Goal: Transaction & Acquisition: Purchase product/service

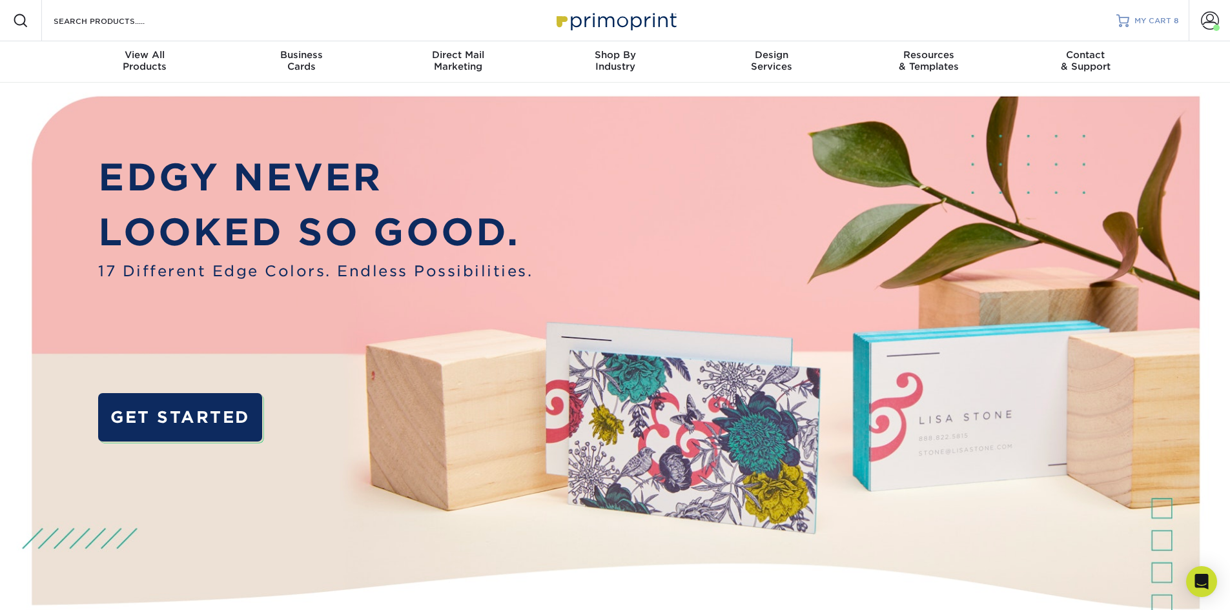
click at [1139, 26] on span "MY CART" at bounding box center [1152, 20] width 37 height 11
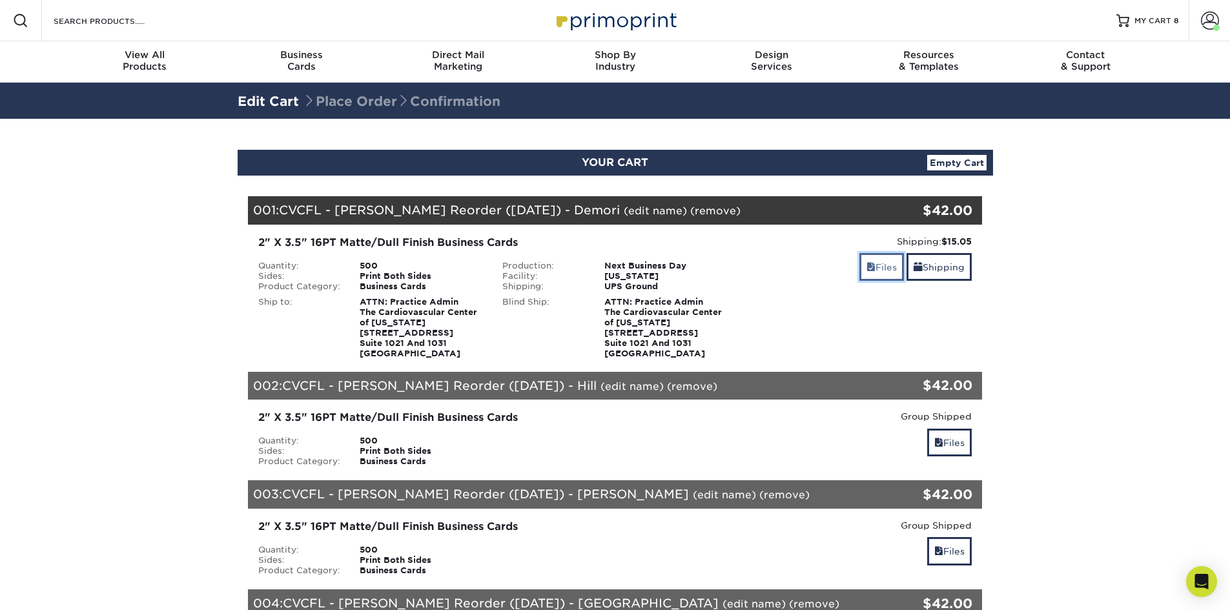
click at [884, 262] on link "Files" at bounding box center [881, 267] width 45 height 28
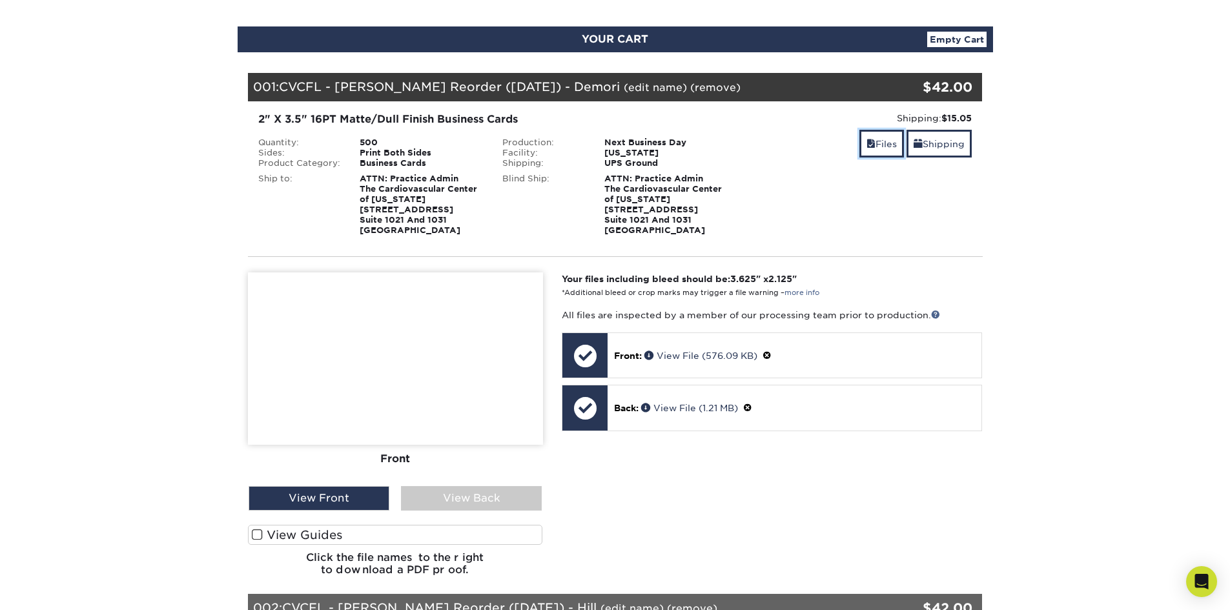
scroll to position [129, 0]
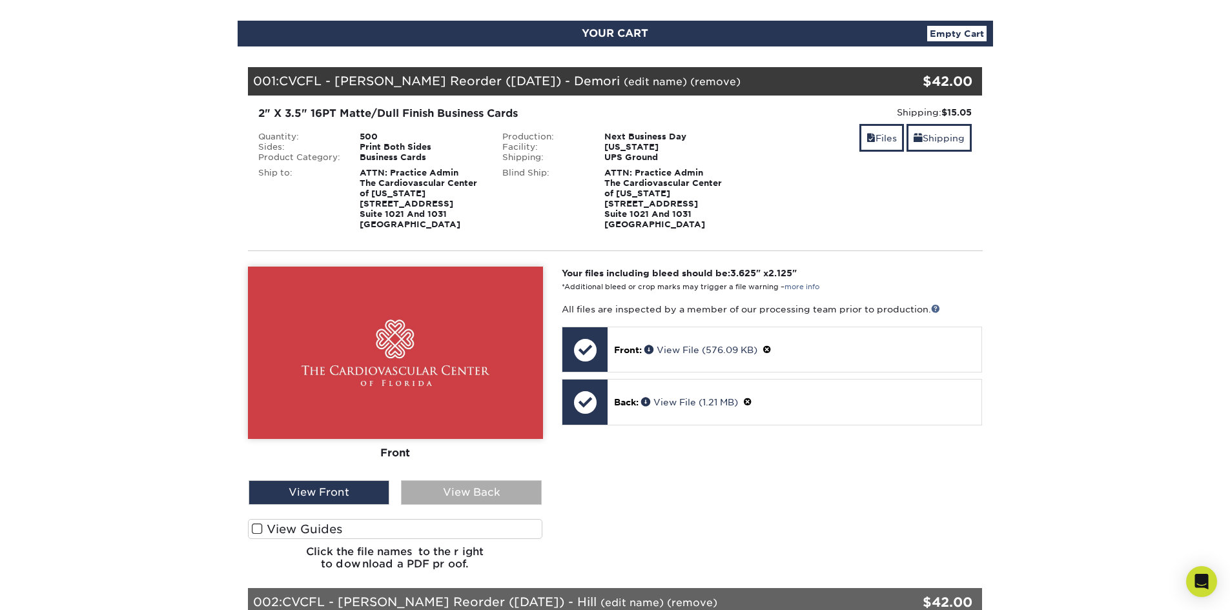
click at [433, 488] on div "View Back" at bounding box center [471, 492] width 141 height 25
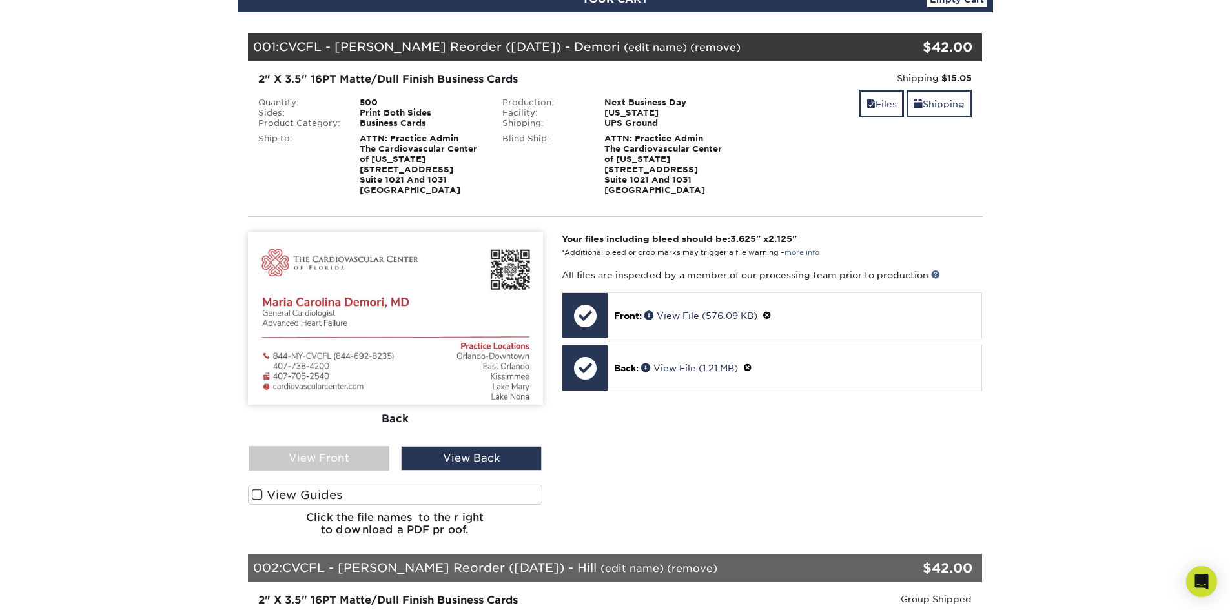
scroll to position [194, 0]
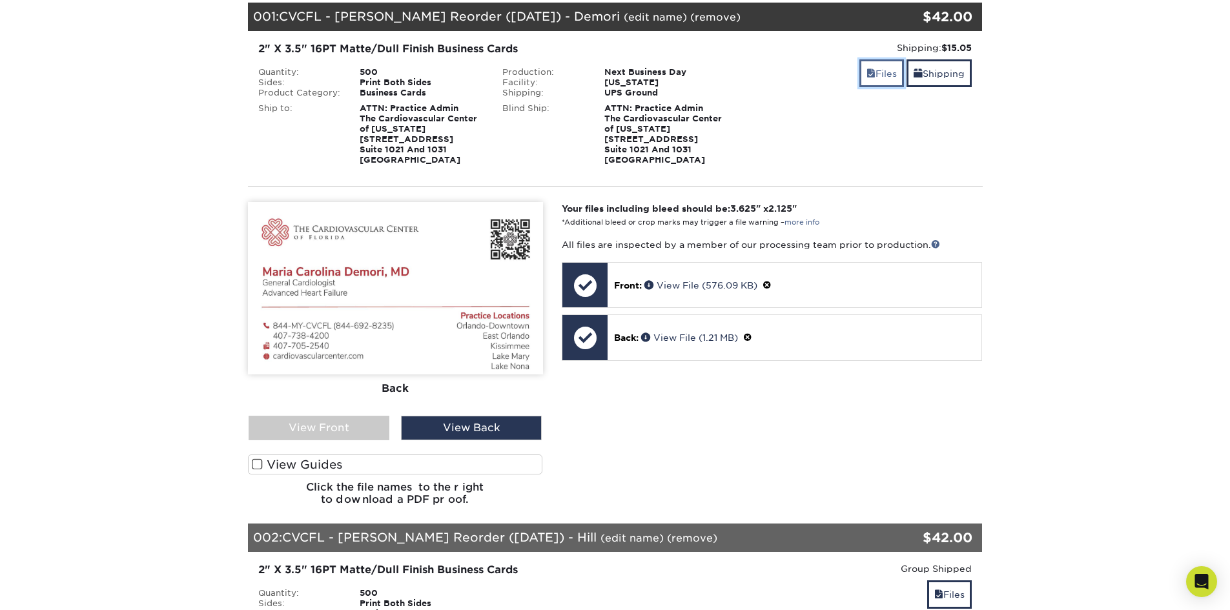
click at [889, 77] on link "Files" at bounding box center [881, 73] width 45 height 28
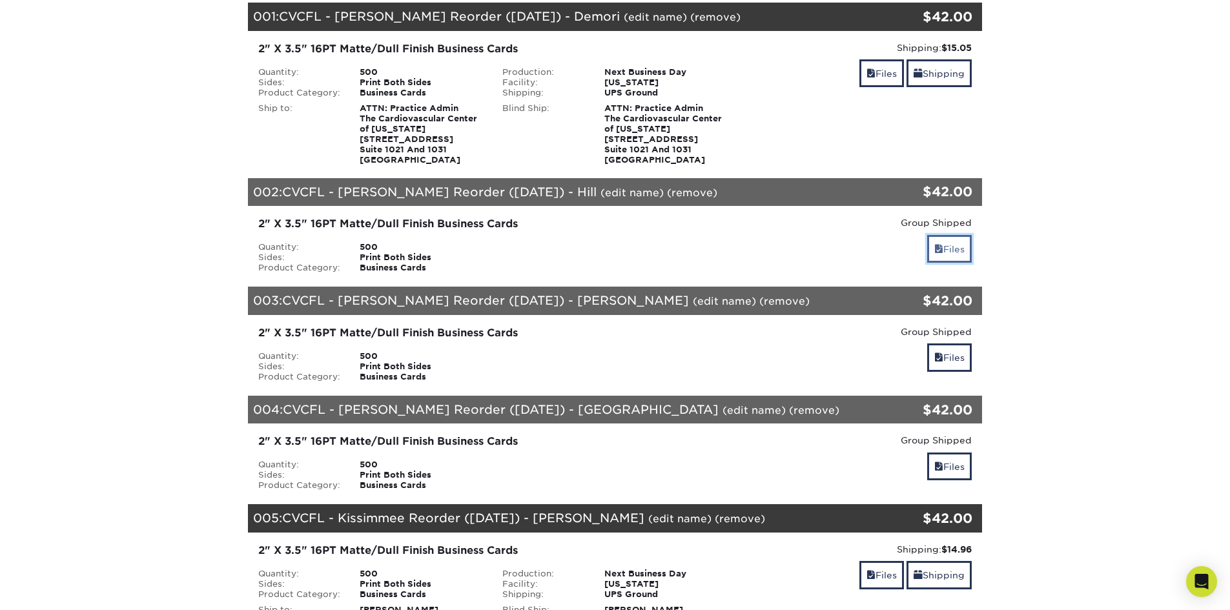
click at [950, 245] on link "Files" at bounding box center [949, 249] width 45 height 28
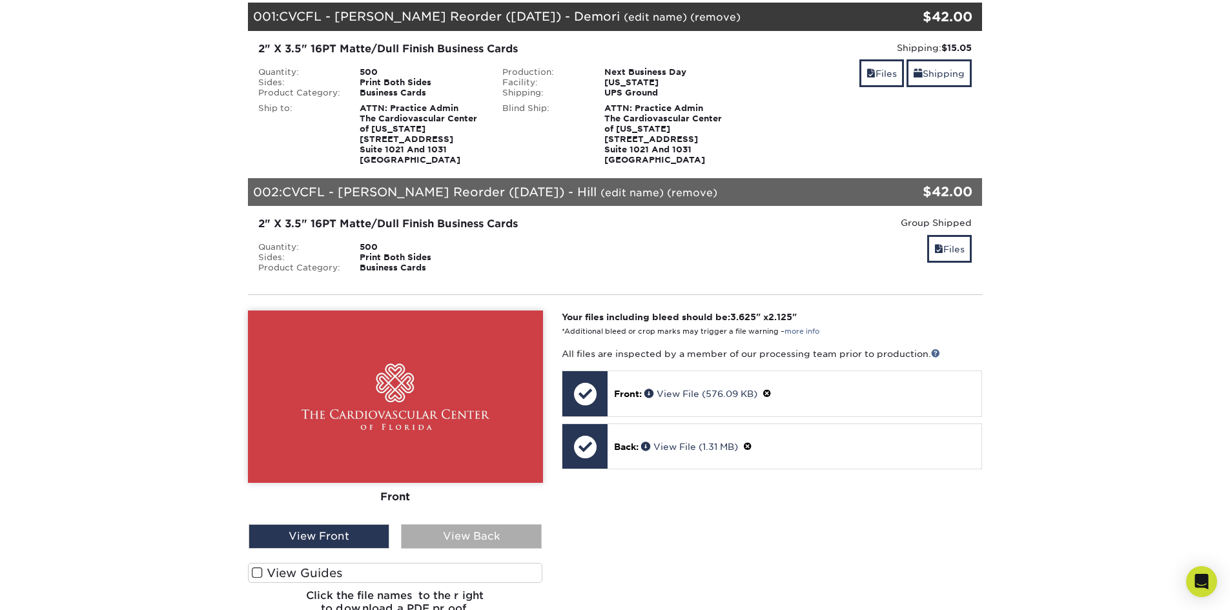
click at [456, 533] on div "View Back" at bounding box center [471, 536] width 141 height 25
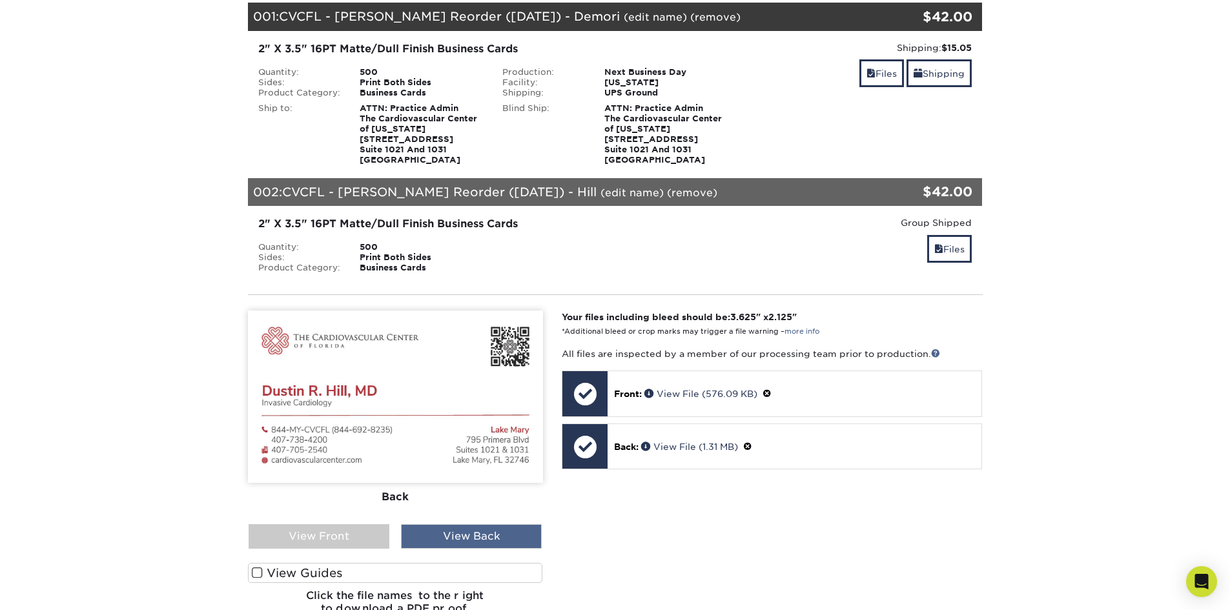
click at [494, 531] on div "View Back" at bounding box center [471, 536] width 141 height 25
click at [954, 251] on link "Files" at bounding box center [949, 249] width 45 height 28
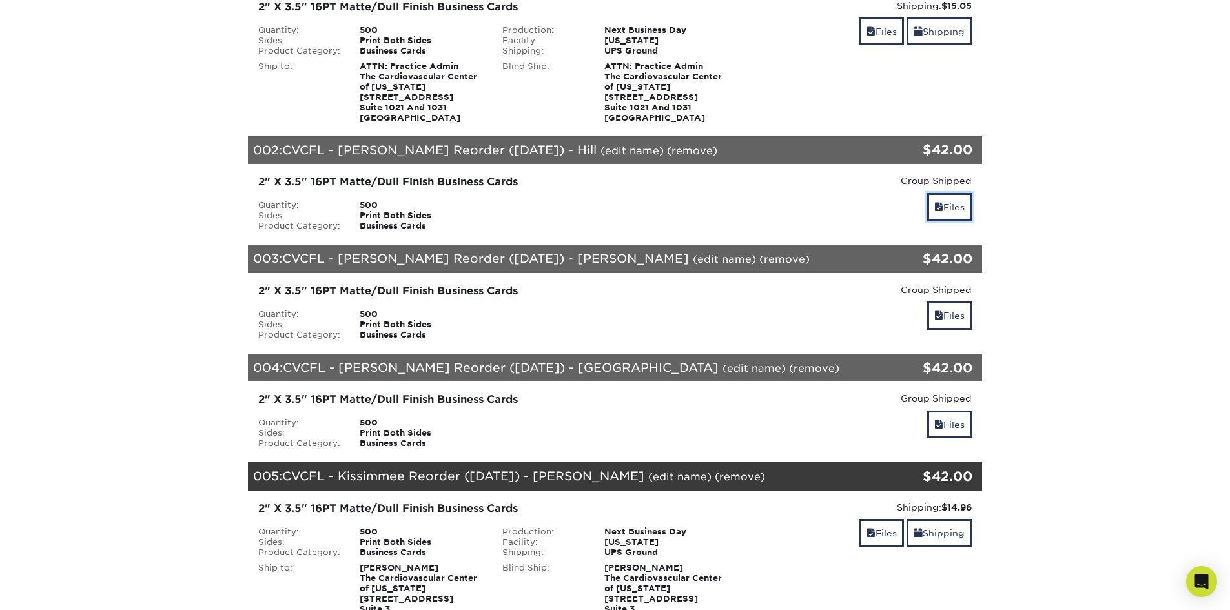
scroll to position [258, 0]
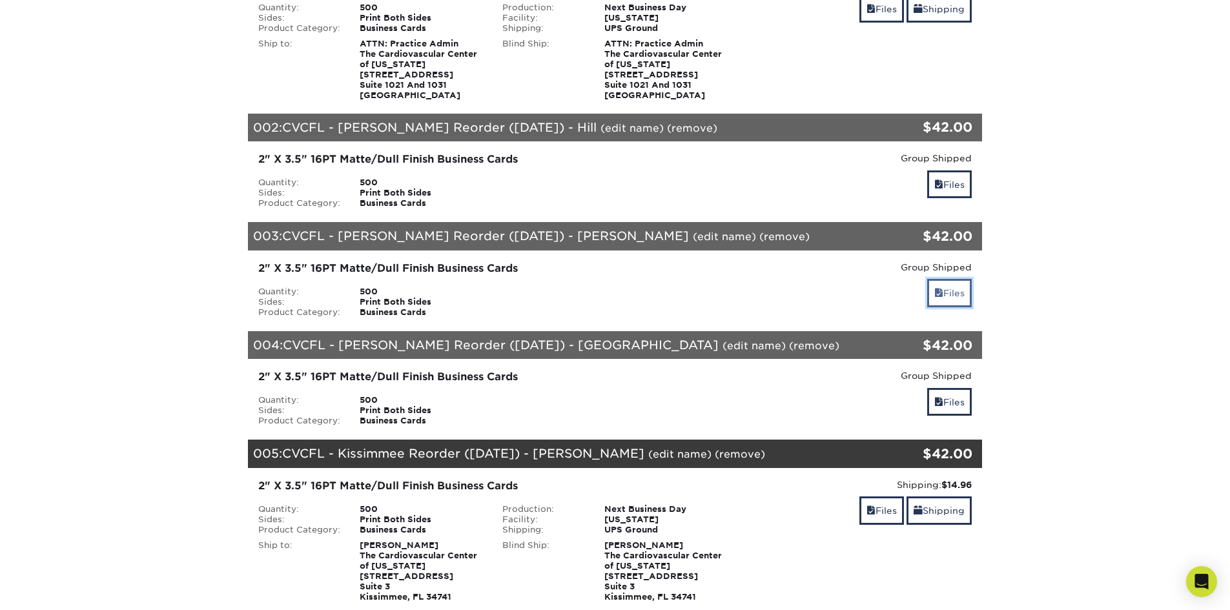
click at [958, 288] on link "Files" at bounding box center [949, 293] width 45 height 28
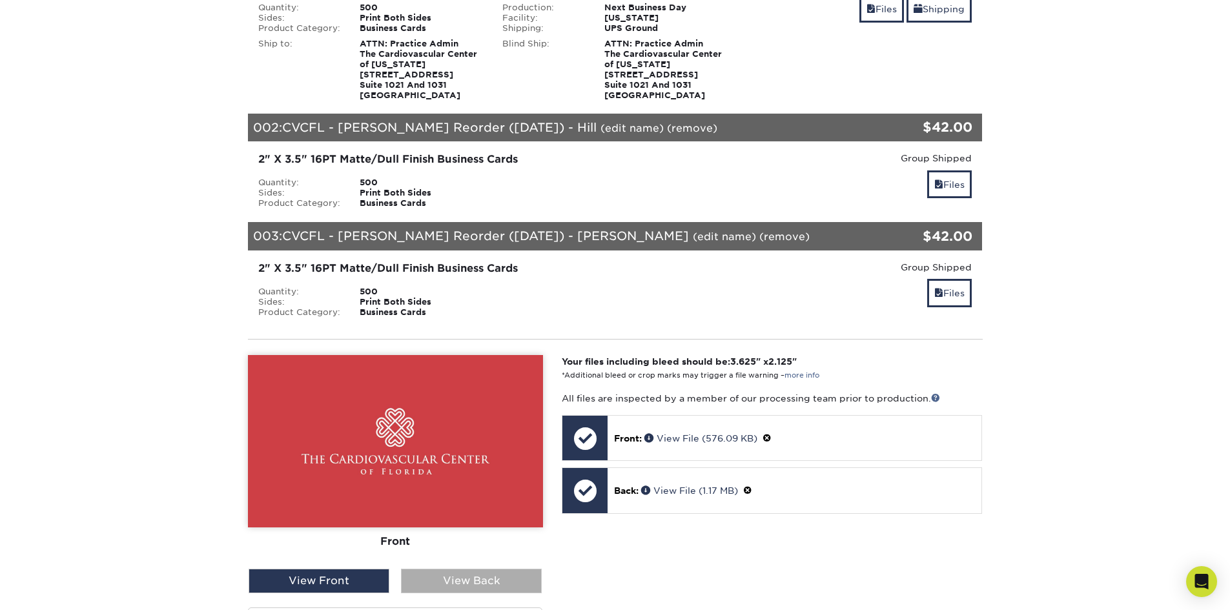
click at [484, 576] on div "View Back" at bounding box center [471, 581] width 141 height 25
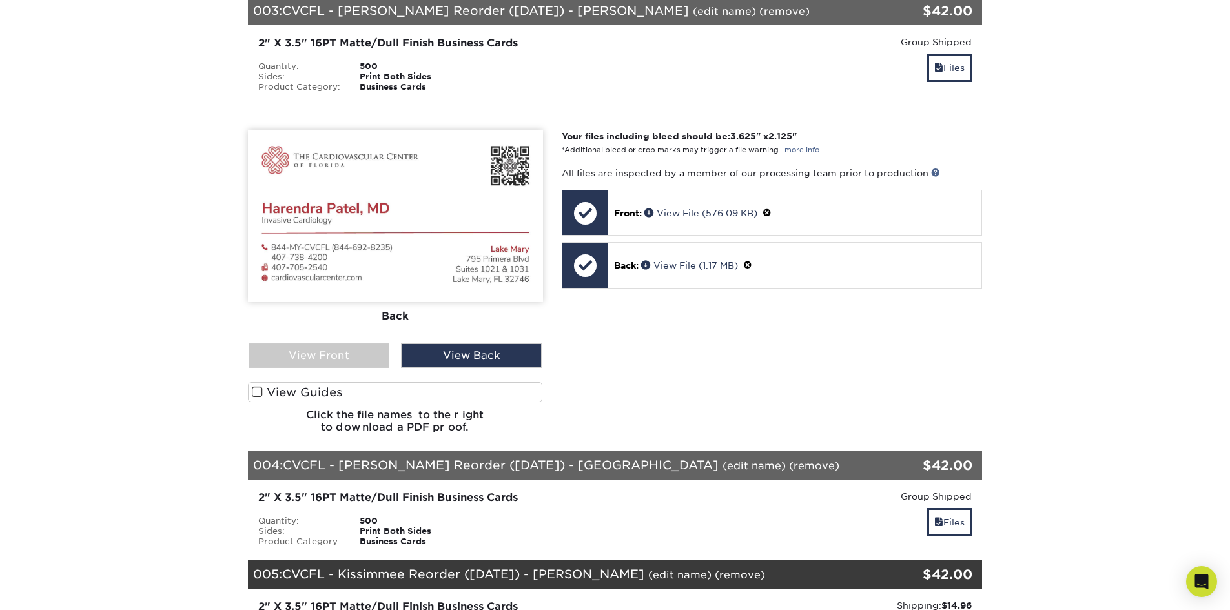
scroll to position [452, 0]
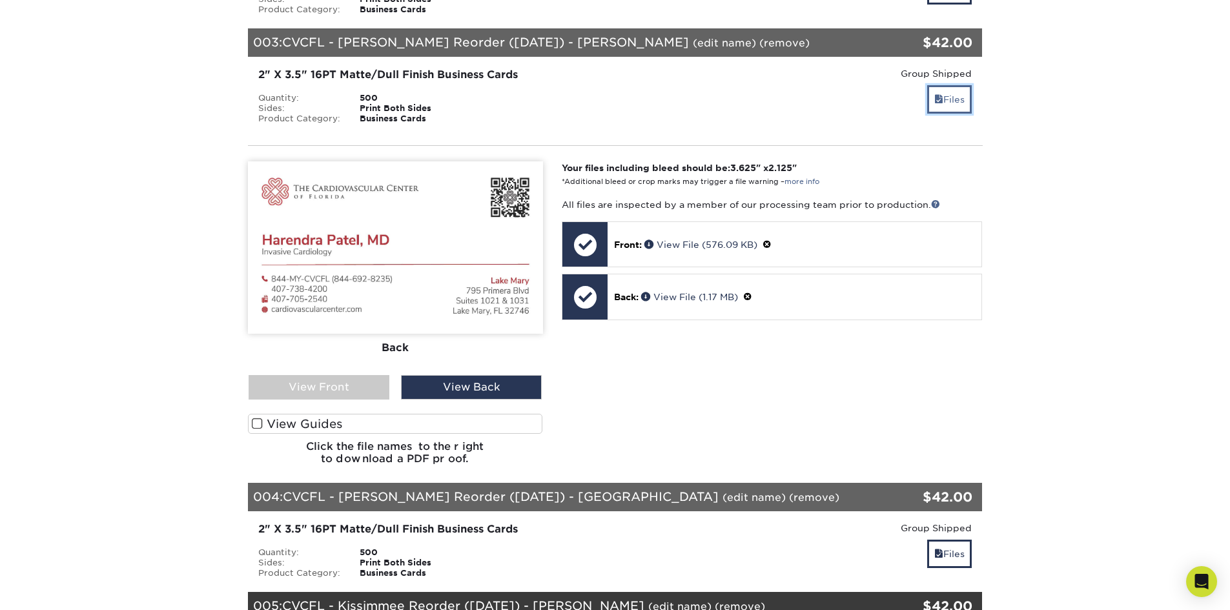
click at [951, 101] on link "Files" at bounding box center [949, 99] width 45 height 28
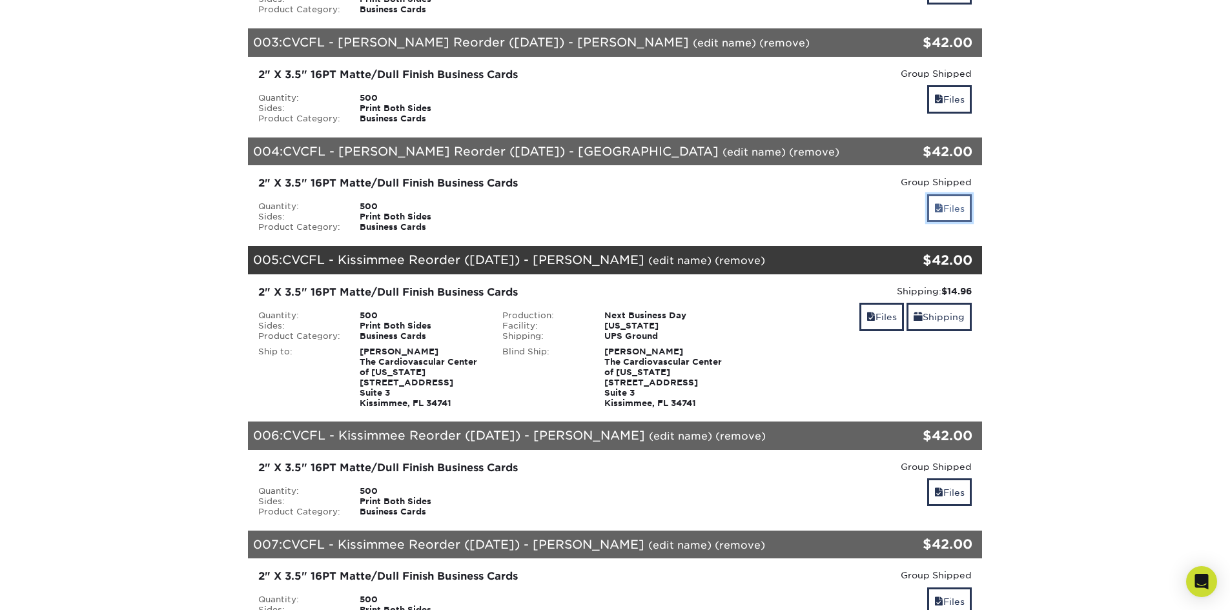
click at [937, 202] on link "Files" at bounding box center [949, 208] width 45 height 28
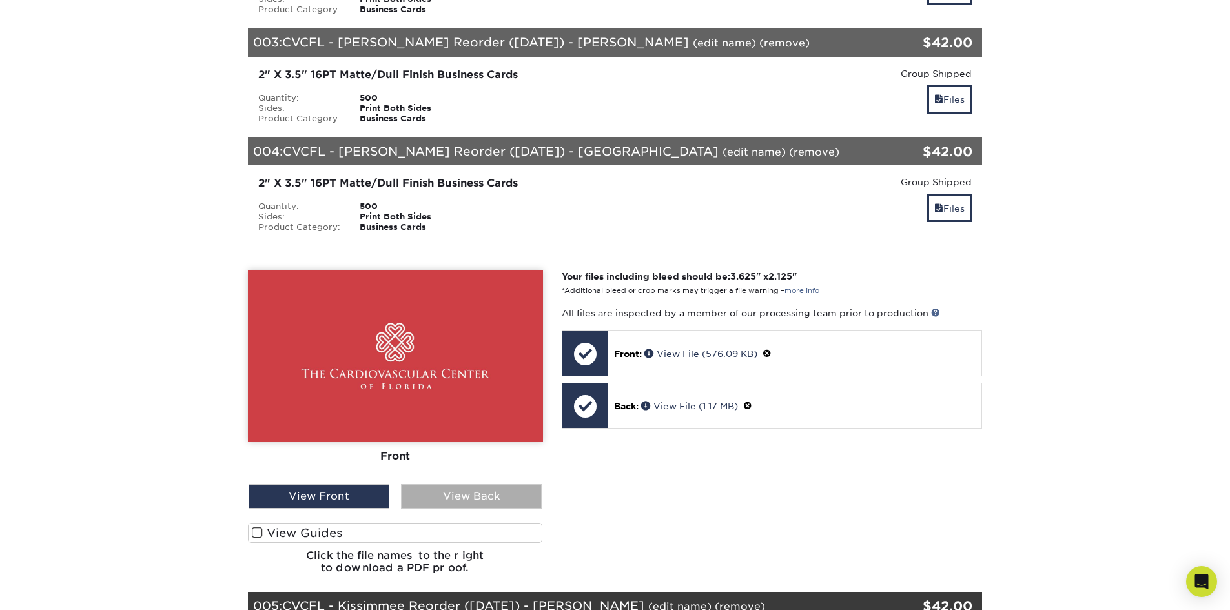
click at [429, 497] on div "View Back" at bounding box center [471, 496] width 141 height 25
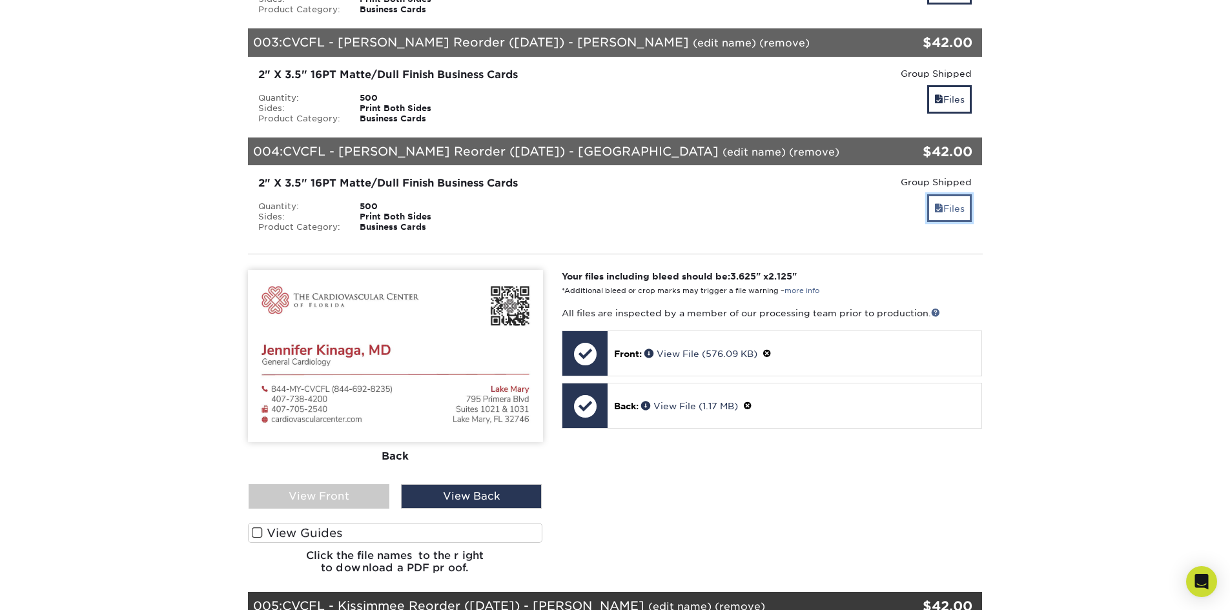
click at [939, 201] on link "Files" at bounding box center [949, 208] width 45 height 28
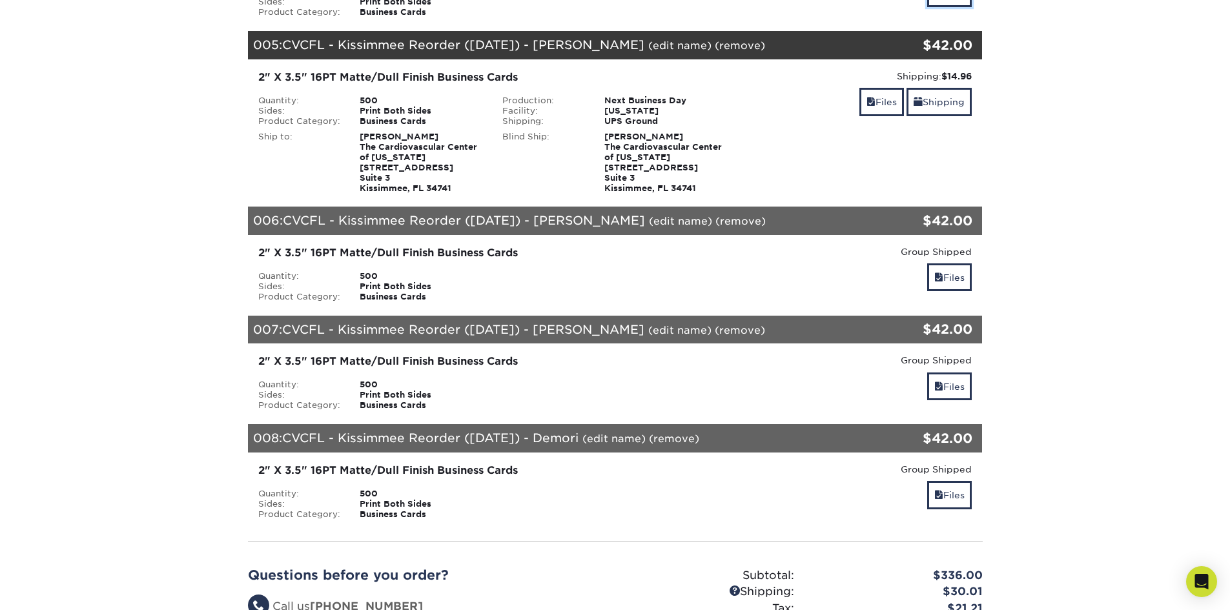
scroll to position [581, 0]
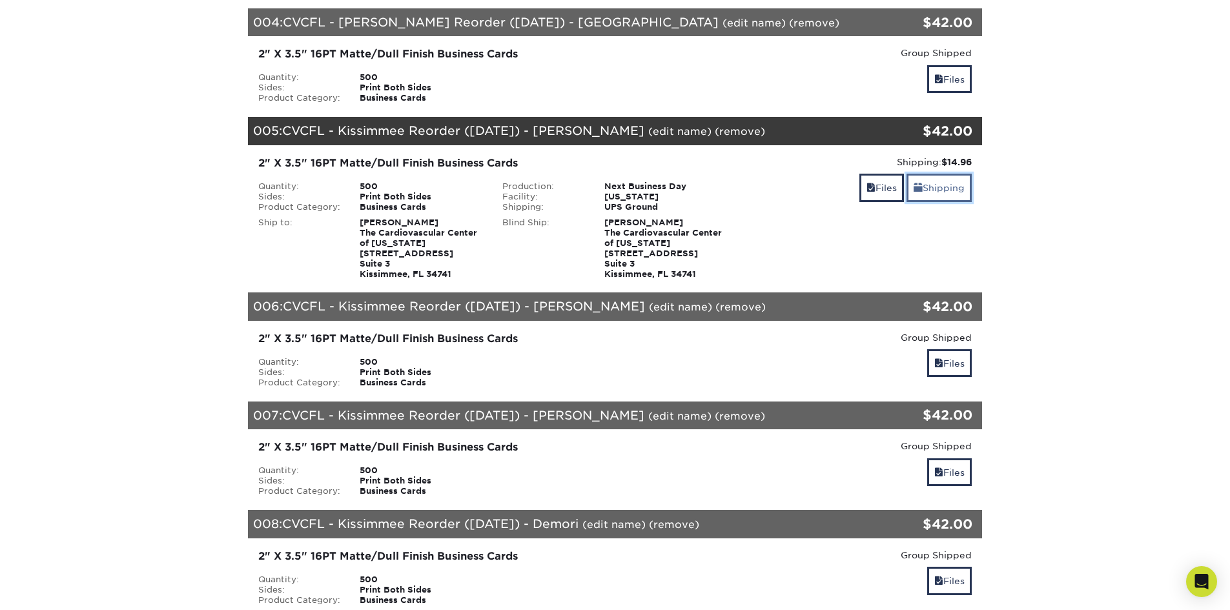
click at [918, 185] on span at bounding box center [917, 188] width 9 height 10
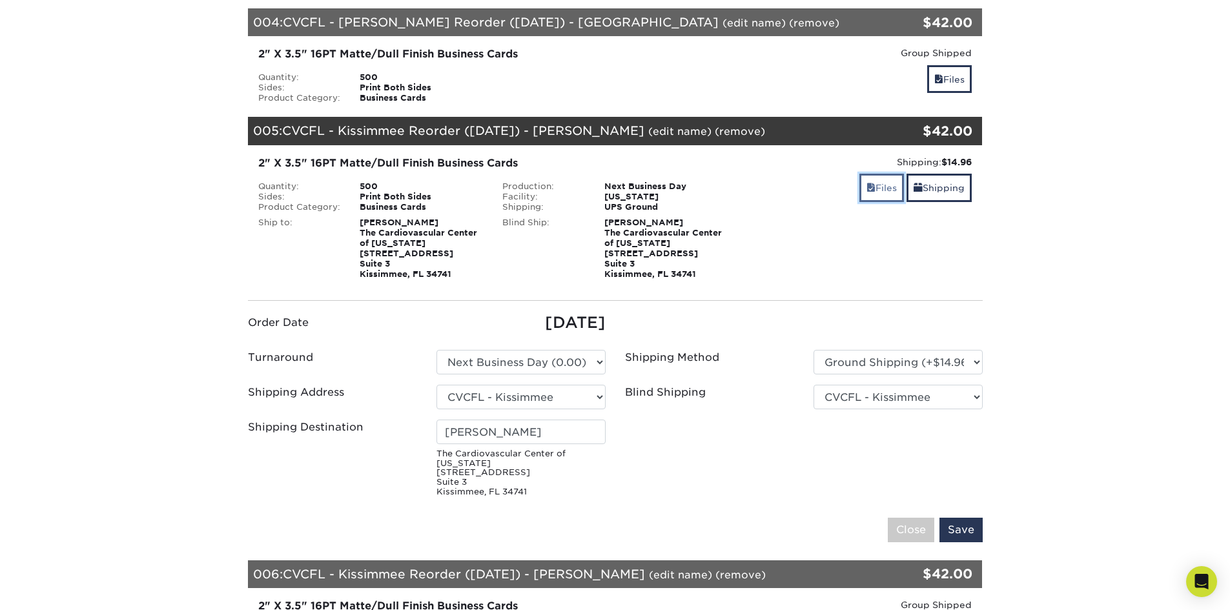
click at [884, 192] on link "Files" at bounding box center [881, 188] width 45 height 28
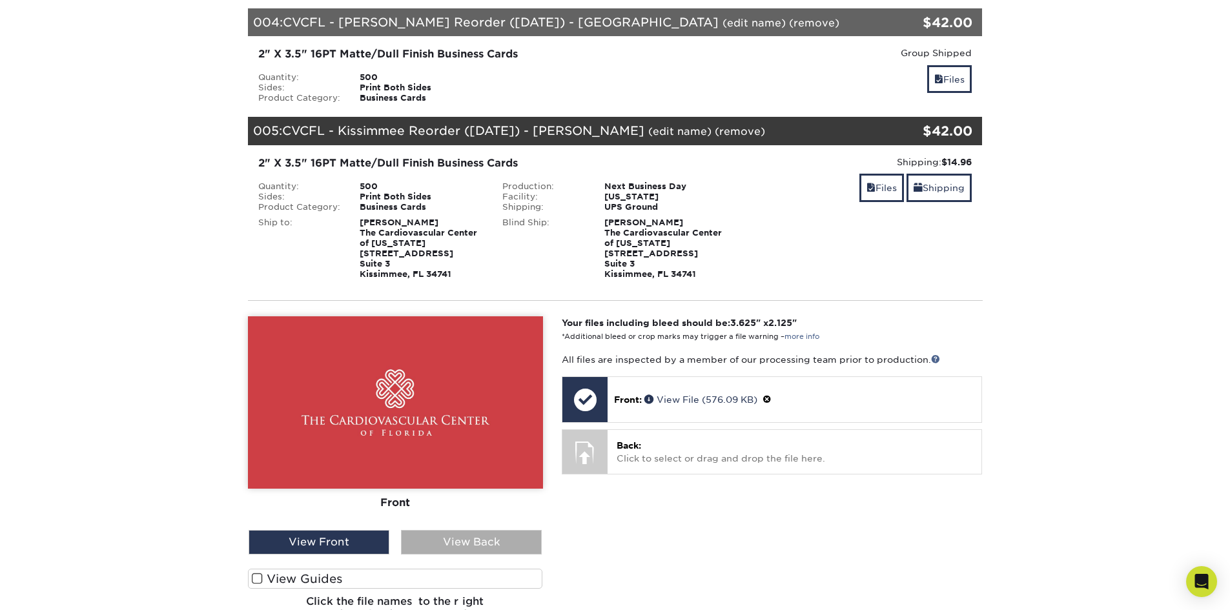
click at [451, 531] on div "View Back" at bounding box center [471, 542] width 141 height 25
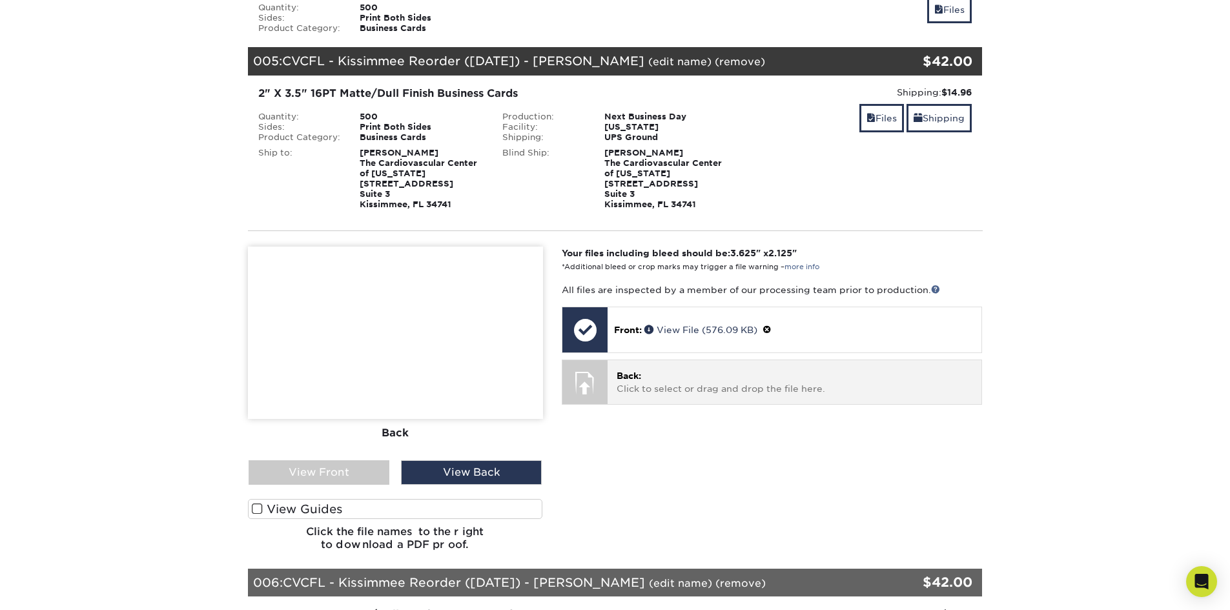
scroll to position [904, 0]
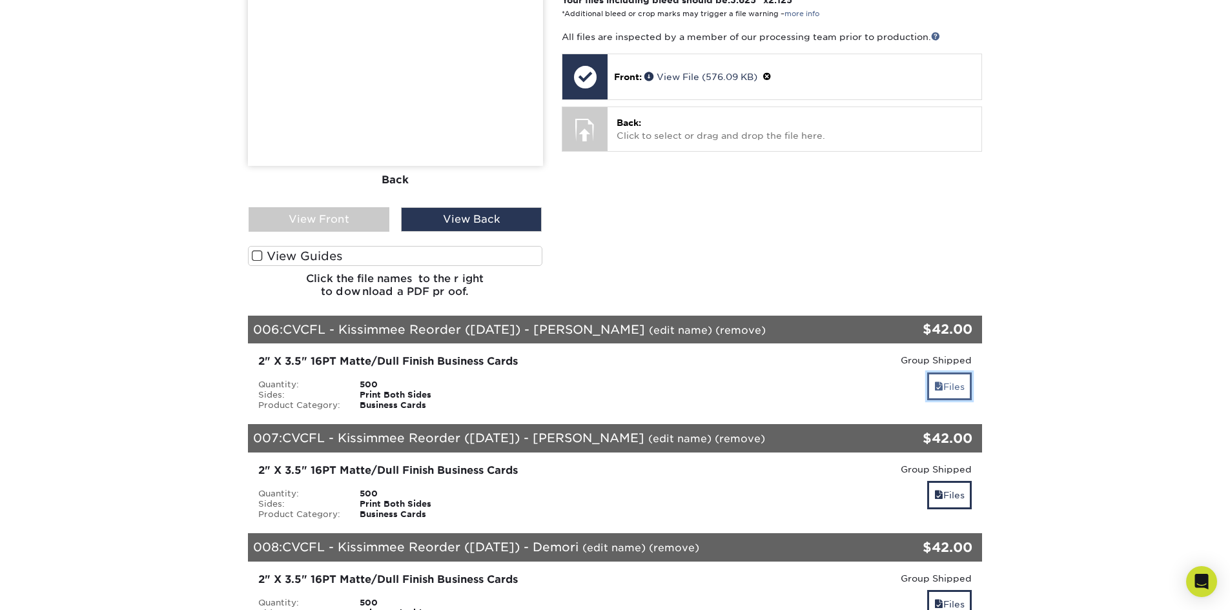
click at [952, 387] on link "Files" at bounding box center [949, 386] width 45 height 28
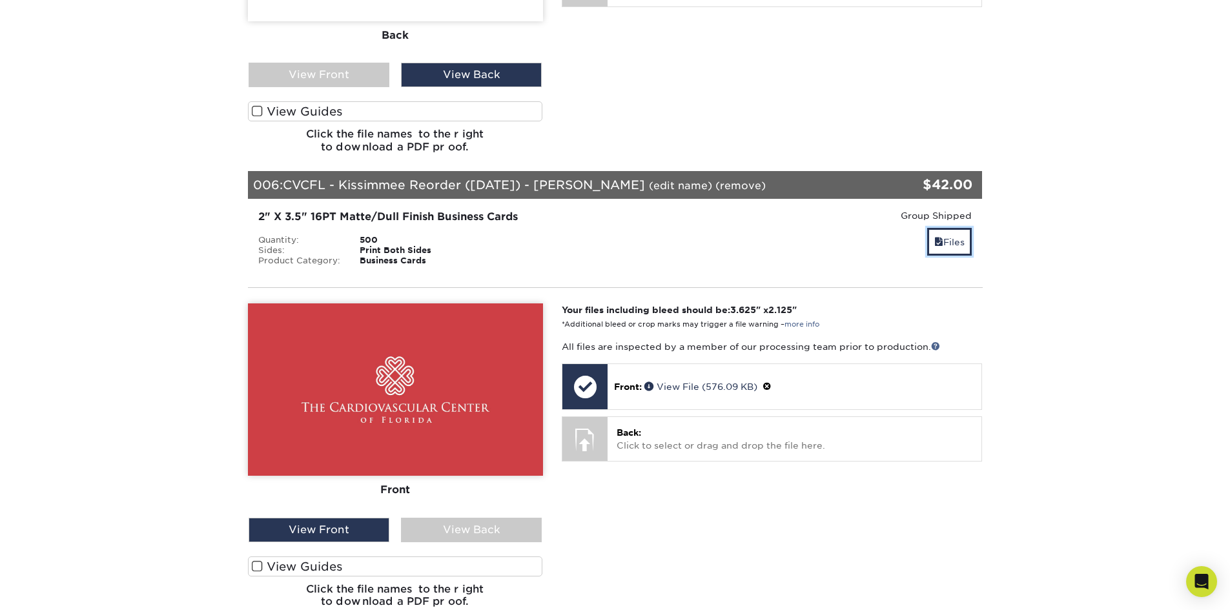
scroll to position [1097, 0]
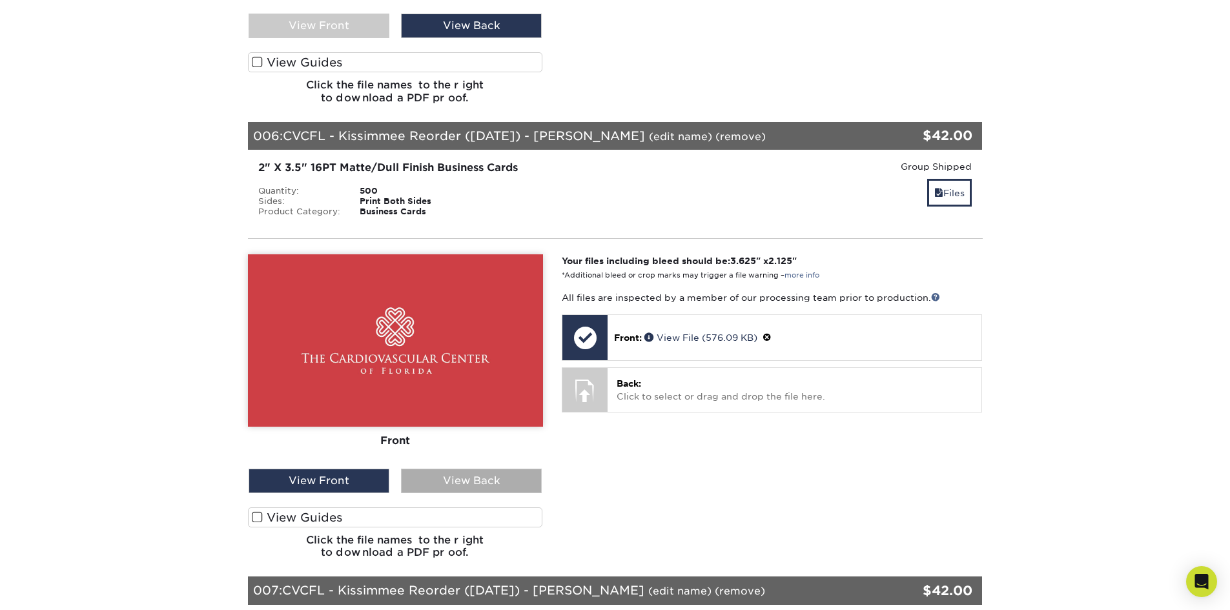
click at [474, 487] on div "View Back" at bounding box center [471, 481] width 141 height 25
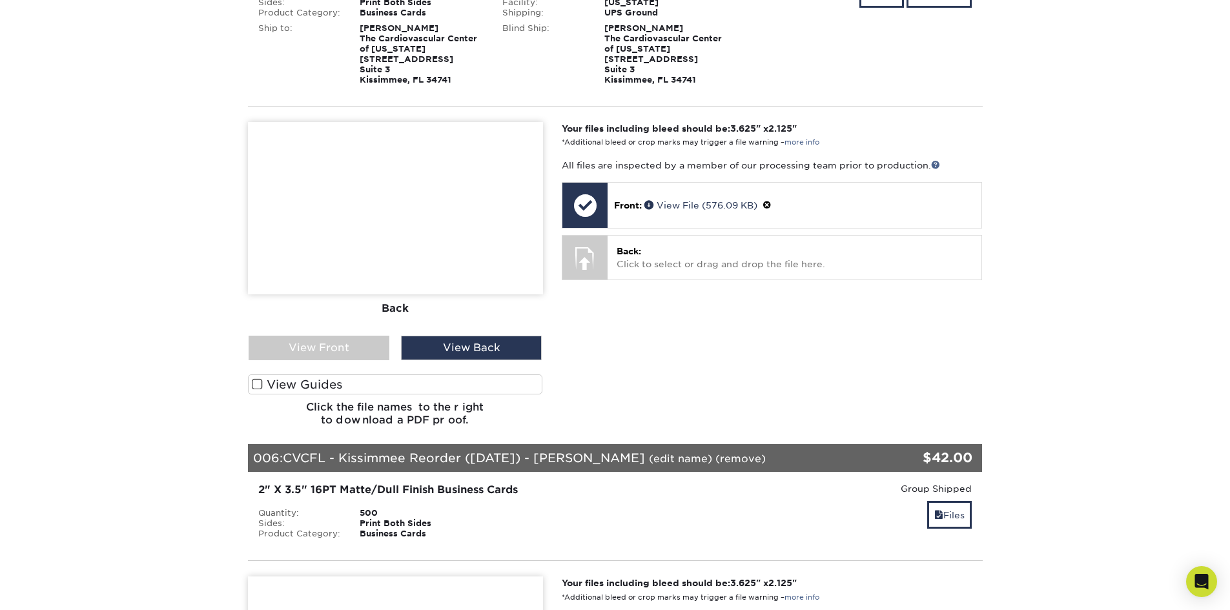
scroll to position [775, 0]
click at [719, 331] on div "Your files including bleed should be: 3.625 " x 2.125 " *Additional bleed or cr…" at bounding box center [772, 280] width 440 height 314
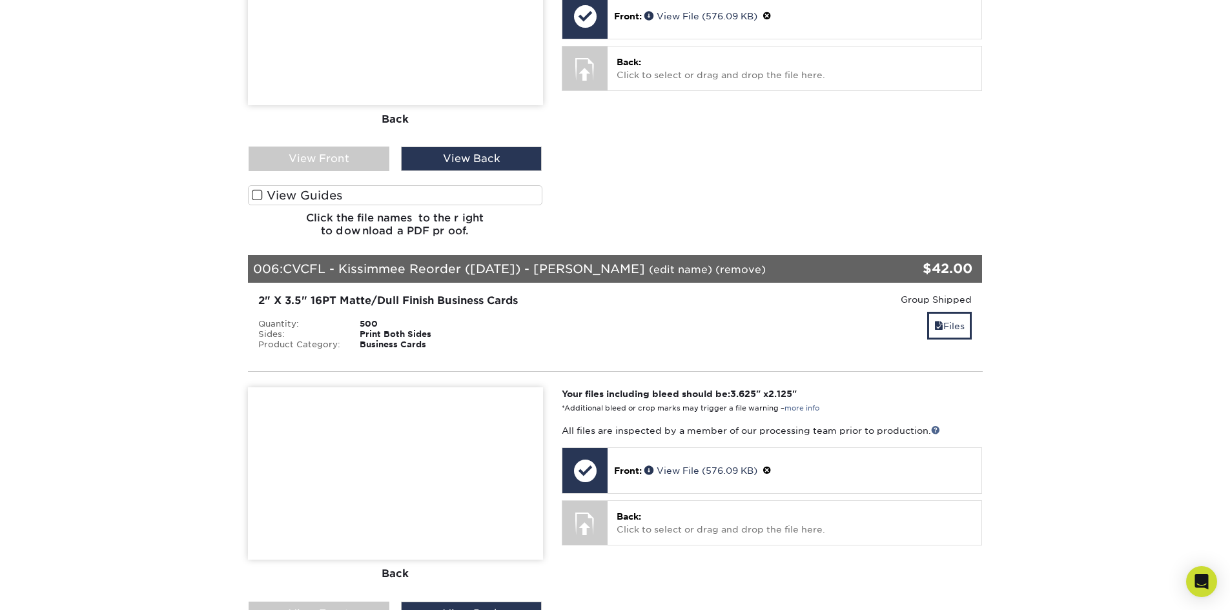
scroll to position [1097, 0]
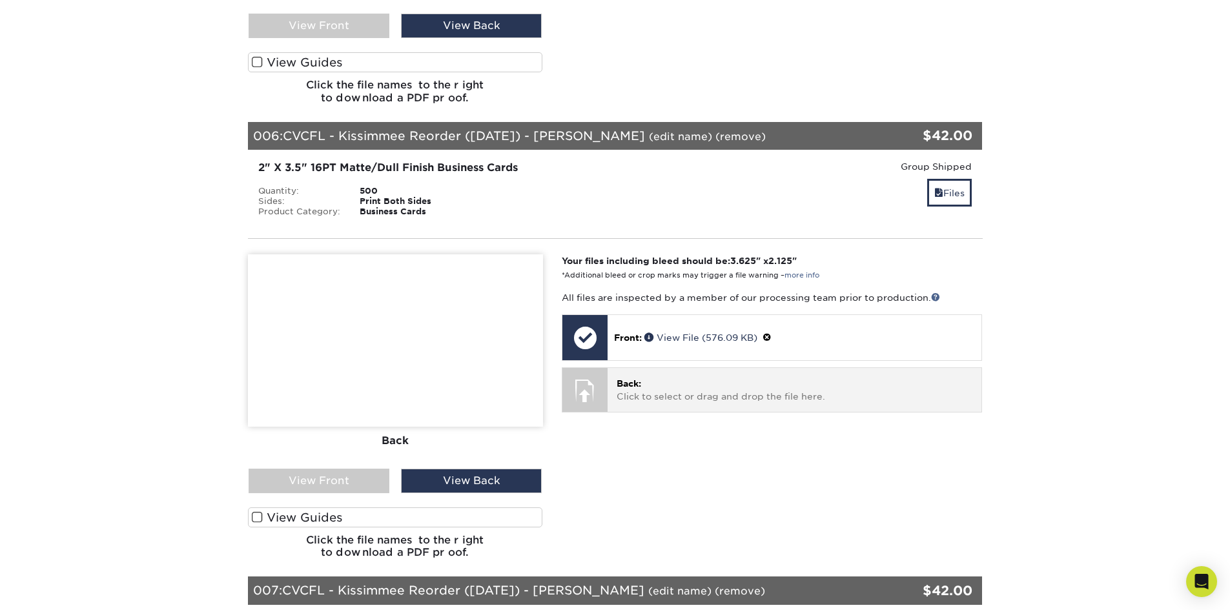
click at [688, 370] on div "Back: Click to select or drag and drop the file here. Choose file" at bounding box center [794, 389] width 374 height 43
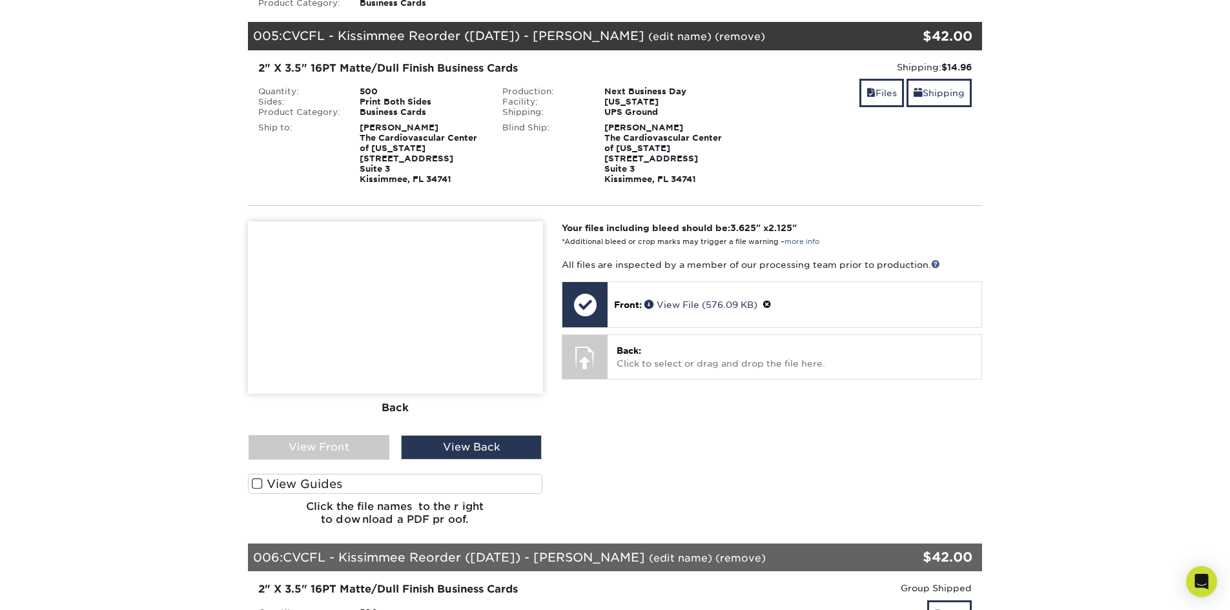
scroll to position [516, 0]
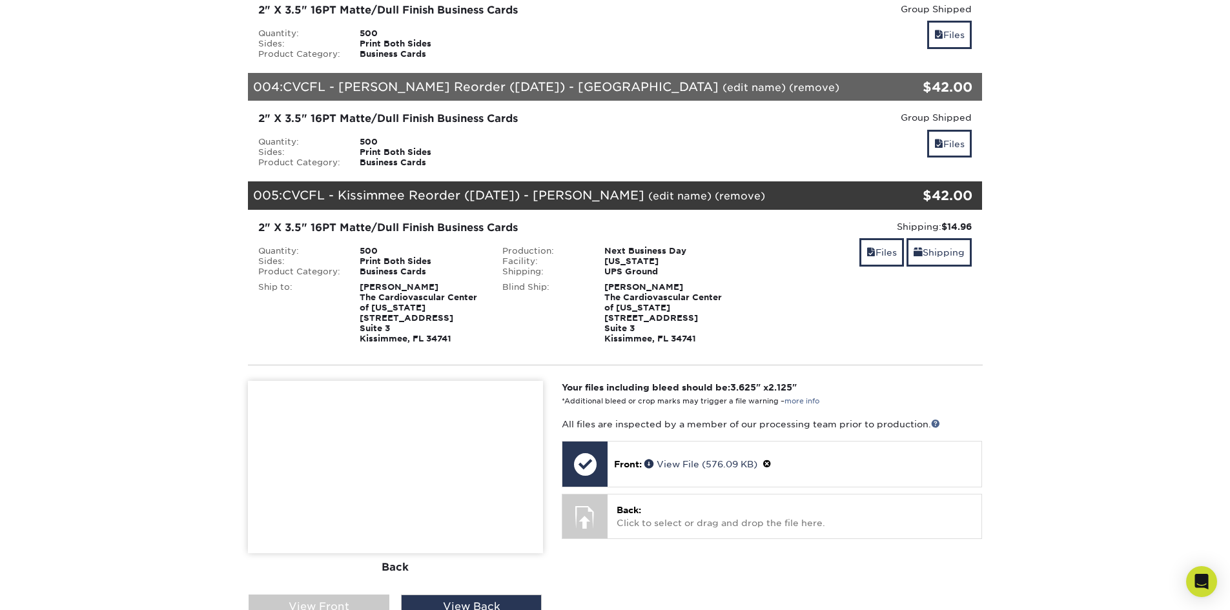
click at [715, 195] on link "(remove)" at bounding box center [740, 196] width 50 height 12
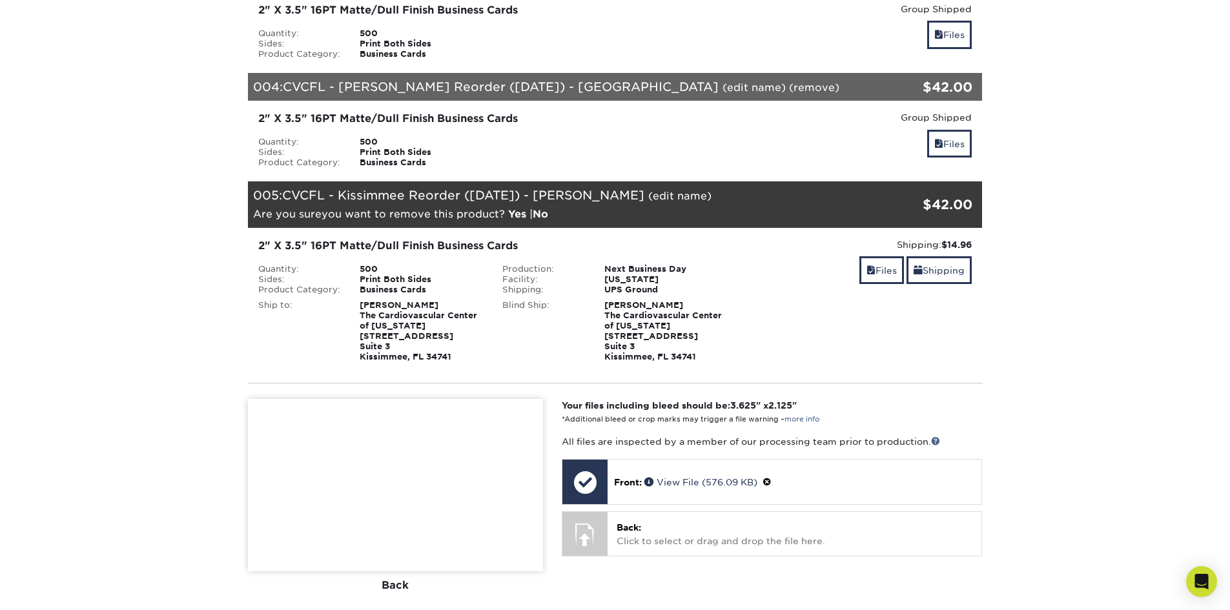
click at [516, 214] on link "Yes" at bounding box center [517, 214] width 18 height 12
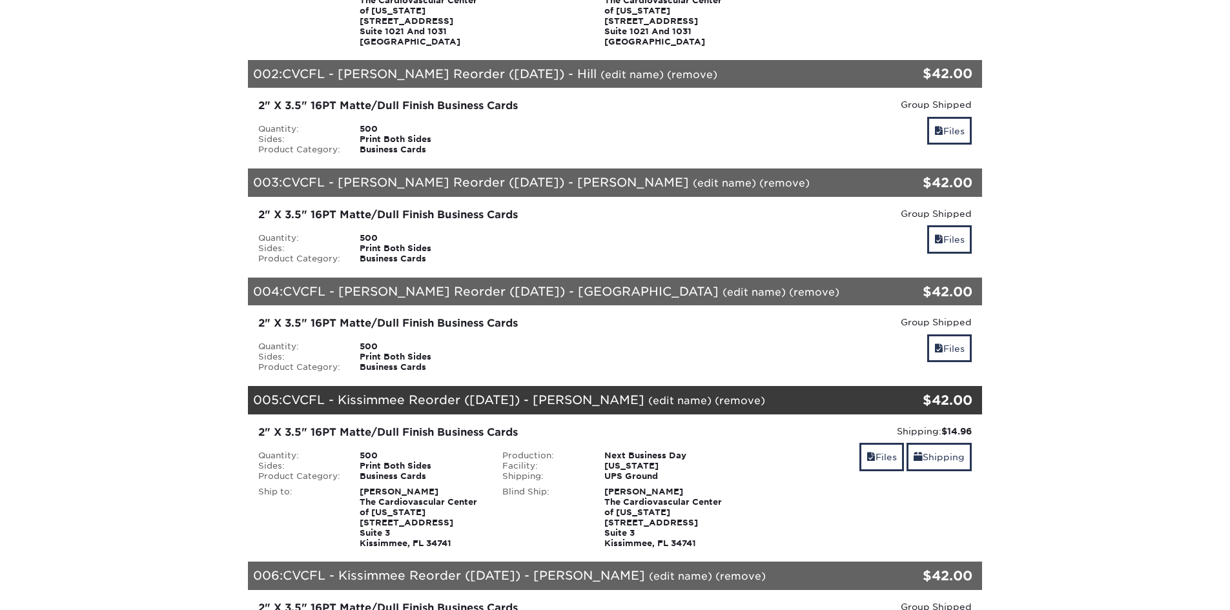
scroll to position [323, 0]
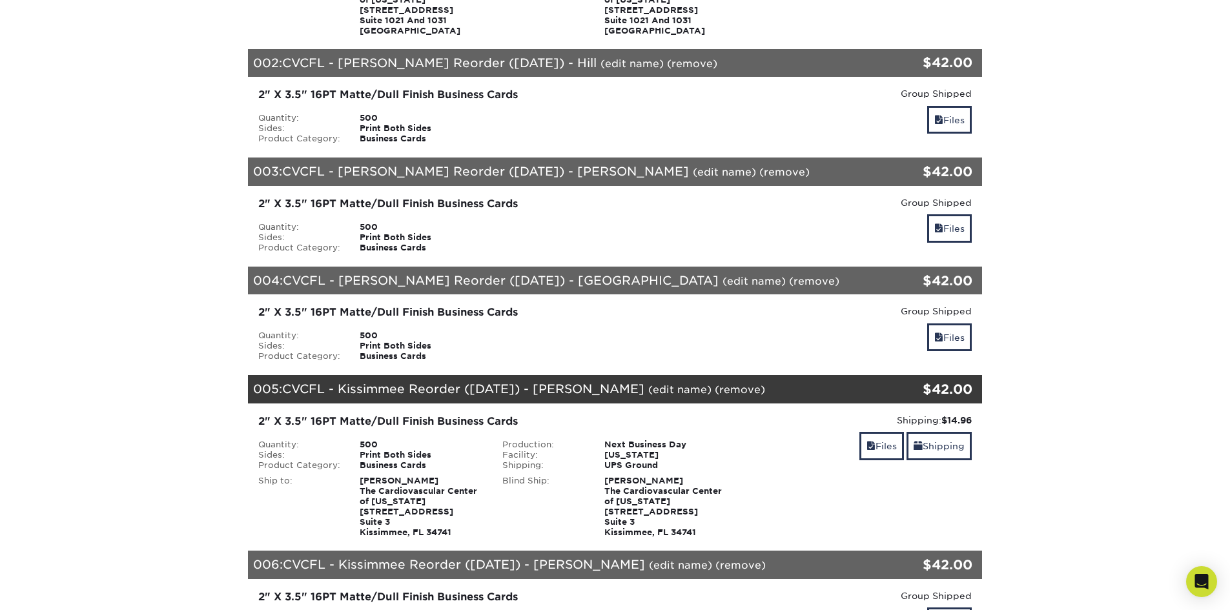
click at [715, 389] on link "(remove)" at bounding box center [740, 389] width 50 height 12
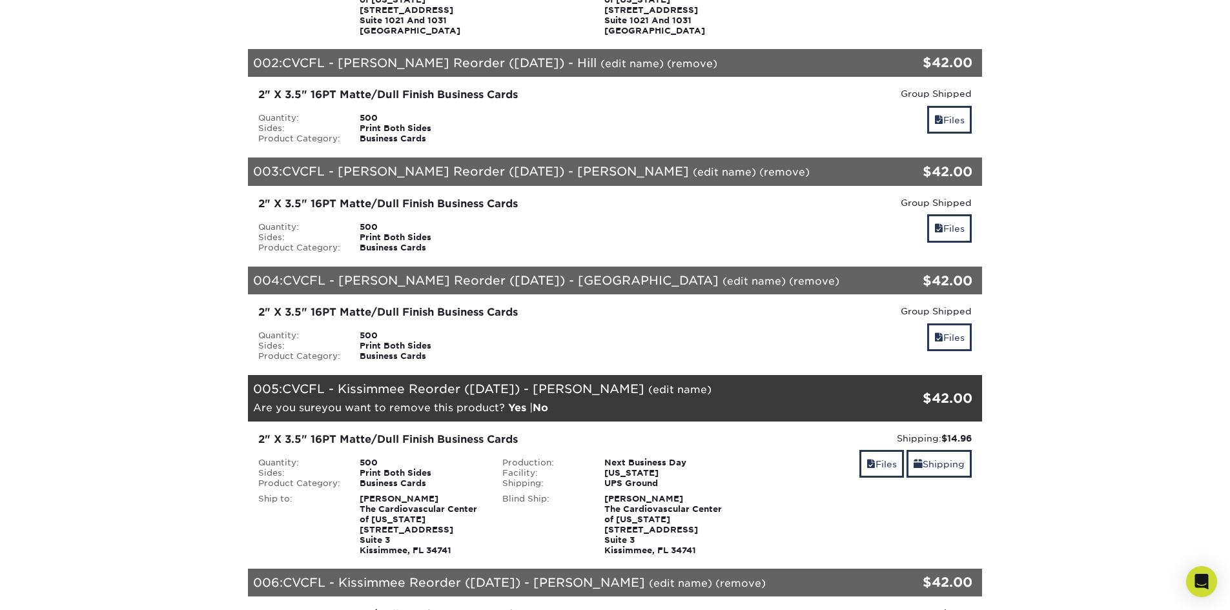
click at [518, 406] on link "Yes" at bounding box center [517, 408] width 18 height 12
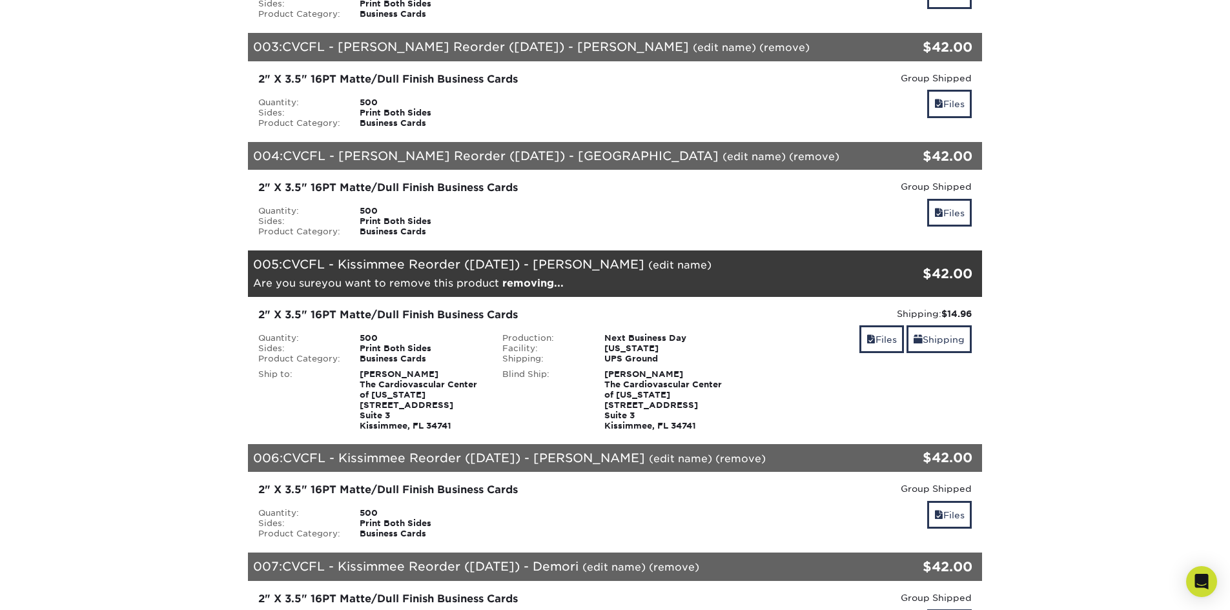
scroll to position [452, 0]
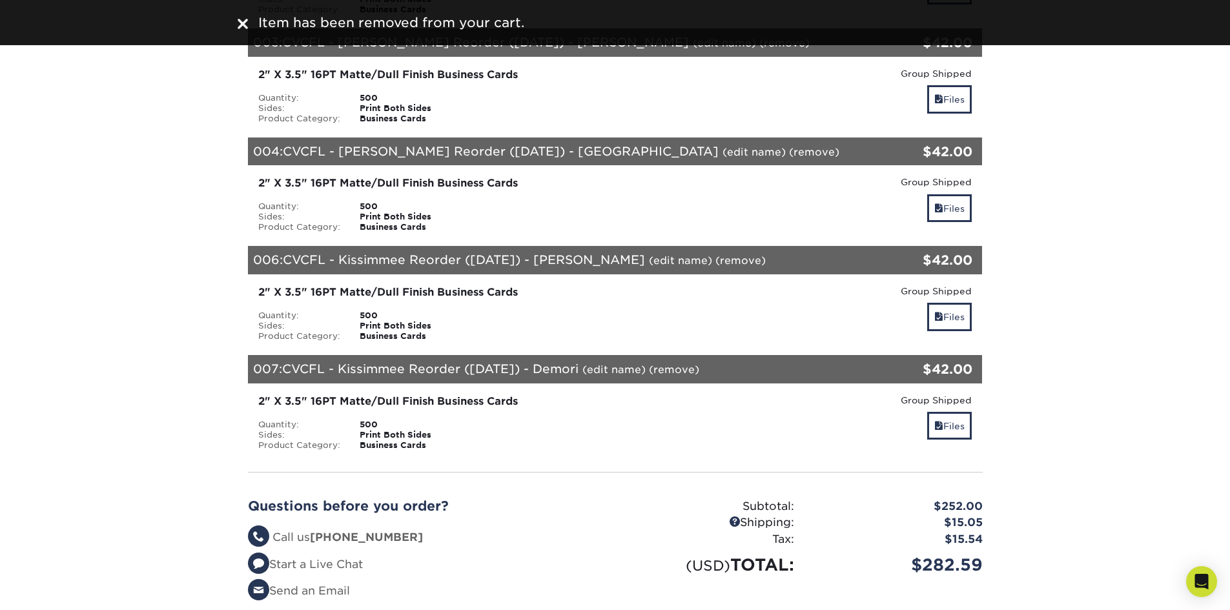
click at [715, 258] on link "(remove)" at bounding box center [740, 260] width 50 height 12
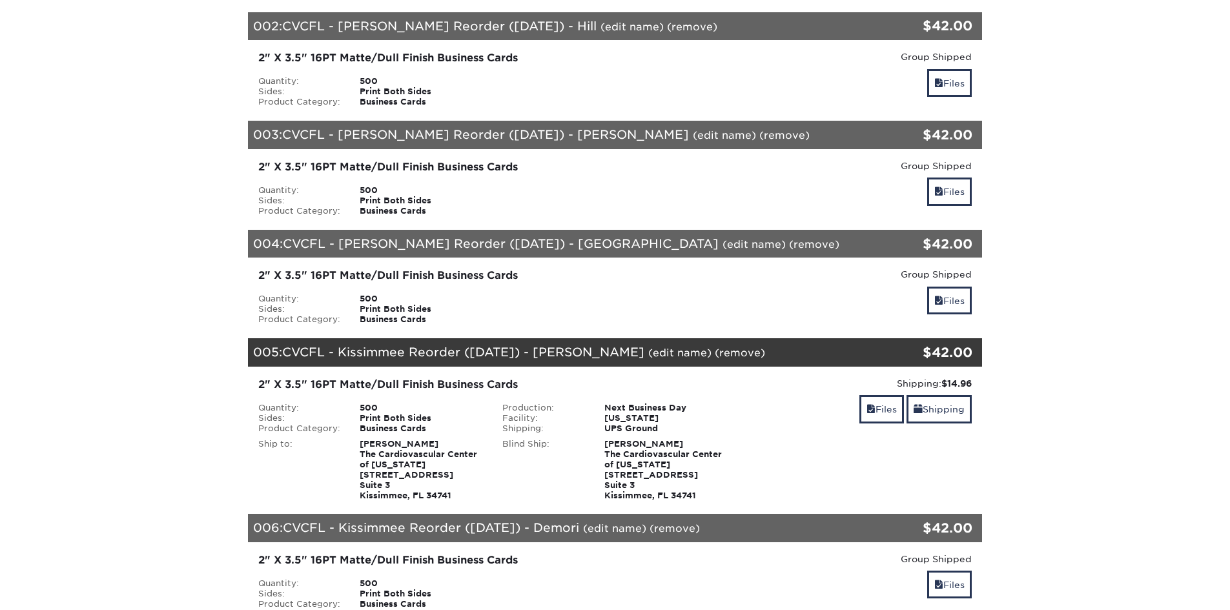
scroll to position [387, 0]
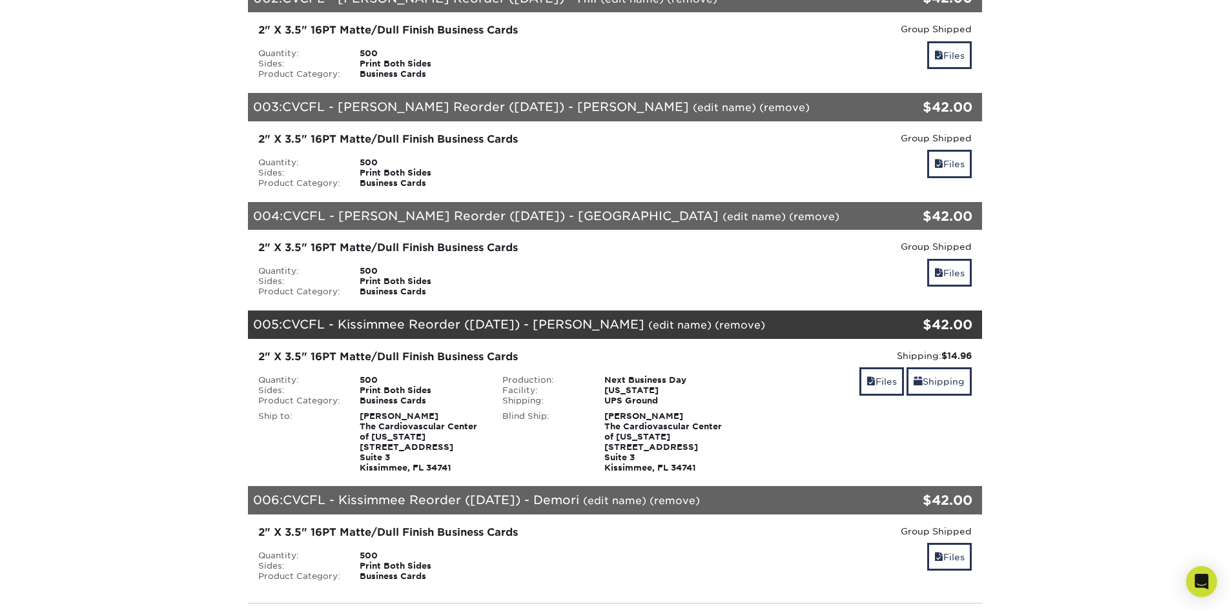
click at [715, 322] on link "(remove)" at bounding box center [740, 325] width 50 height 12
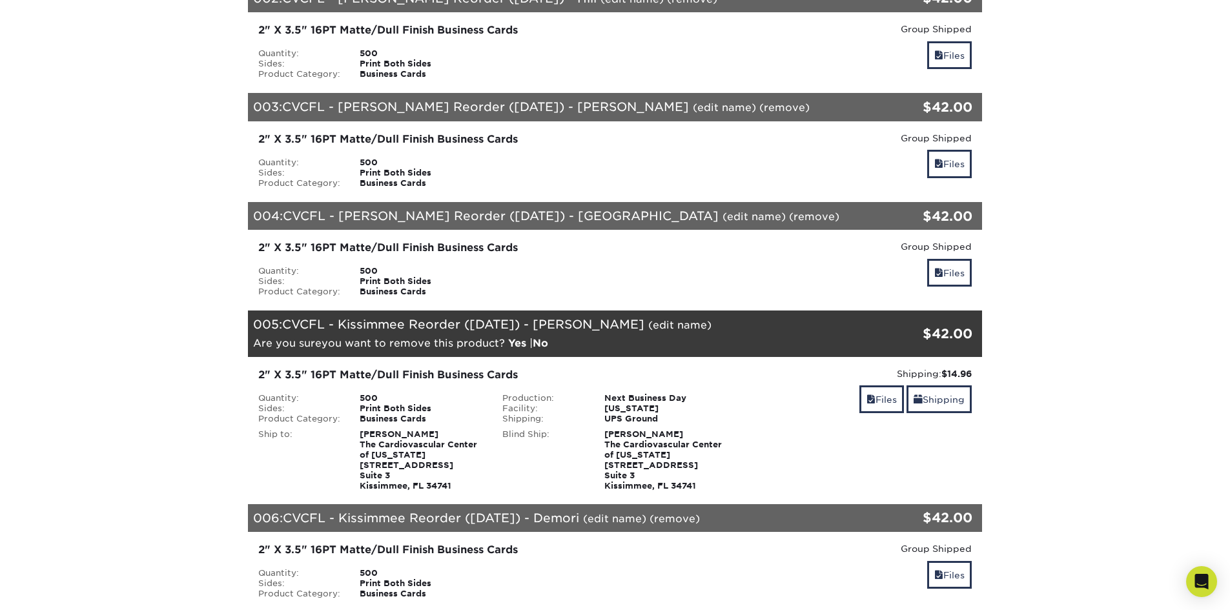
click at [516, 345] on link "Yes" at bounding box center [517, 343] width 18 height 12
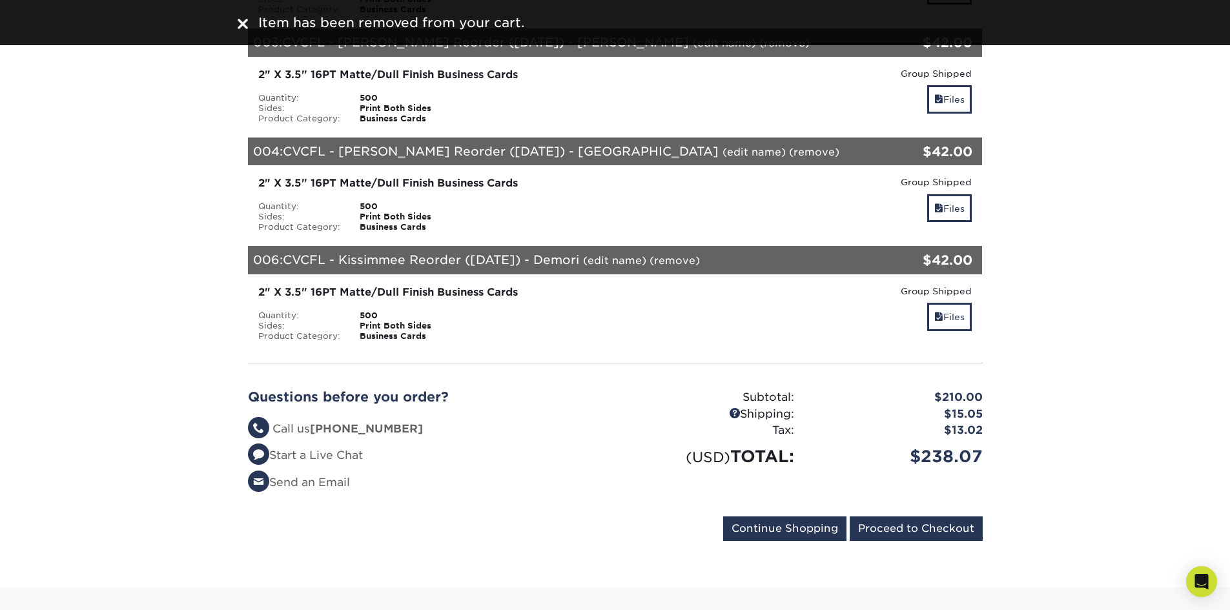
click at [691, 260] on link "(remove)" at bounding box center [674, 260] width 50 height 12
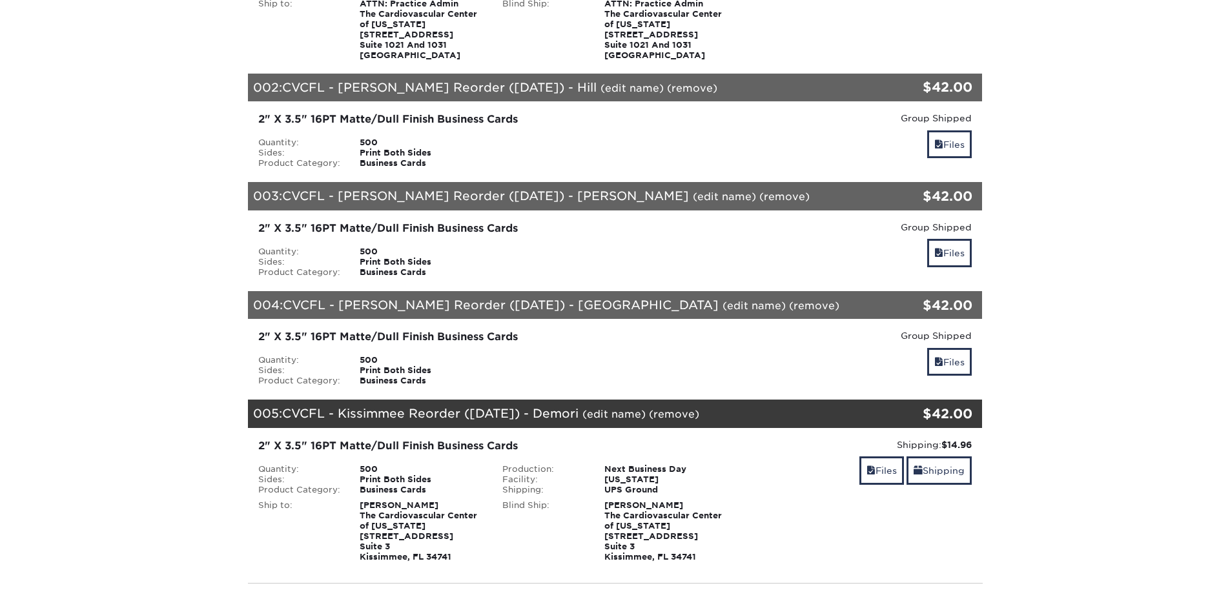
scroll to position [323, 0]
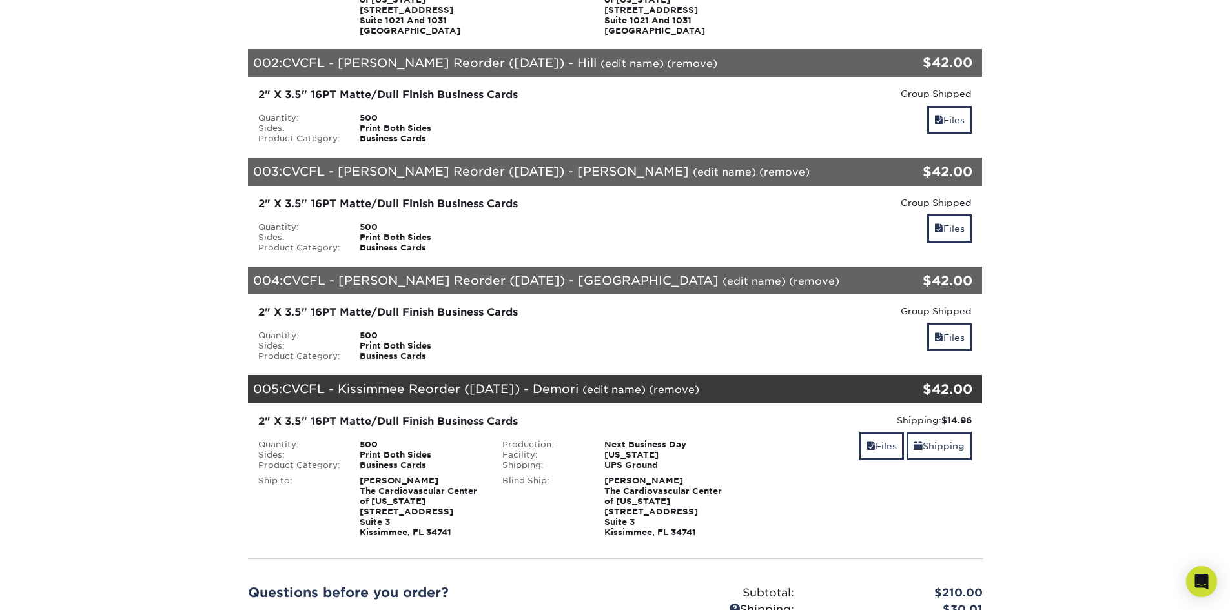
click at [673, 390] on link "(remove)" at bounding box center [674, 389] width 50 height 12
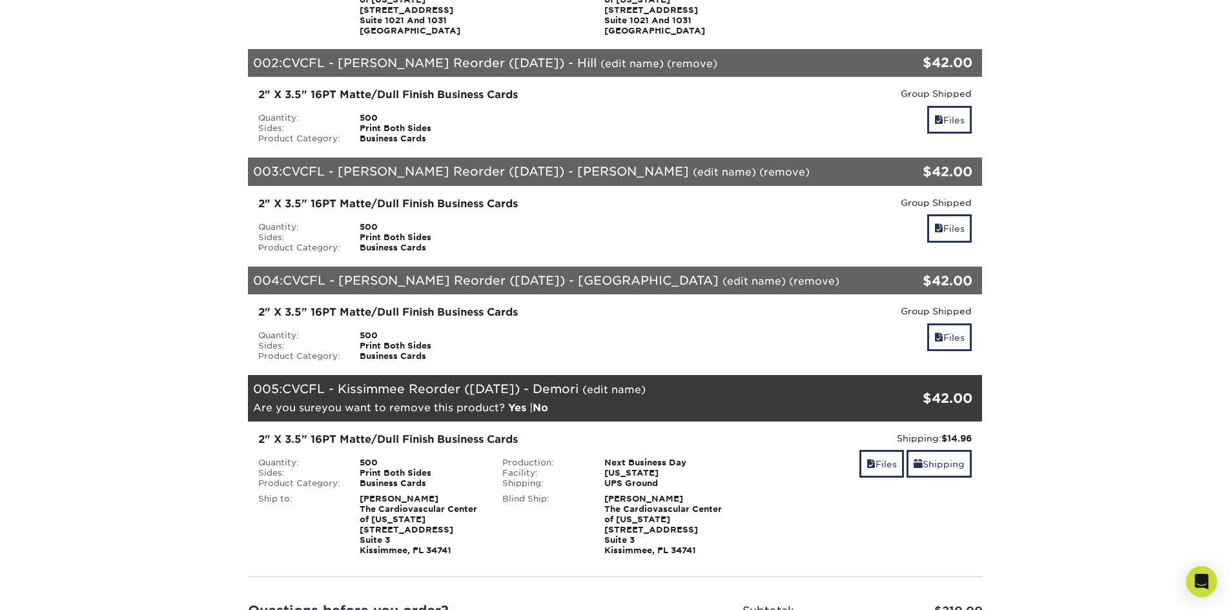
click at [524, 407] on link "Yes" at bounding box center [517, 408] width 18 height 12
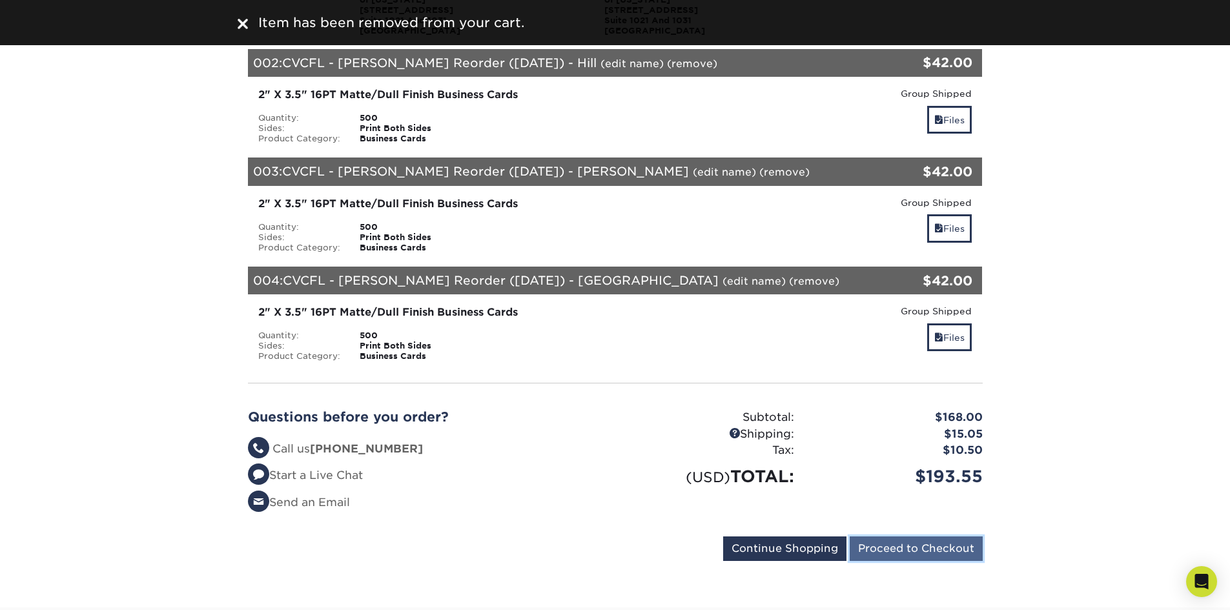
click at [918, 551] on input "Proceed to Checkout" at bounding box center [916, 548] width 133 height 25
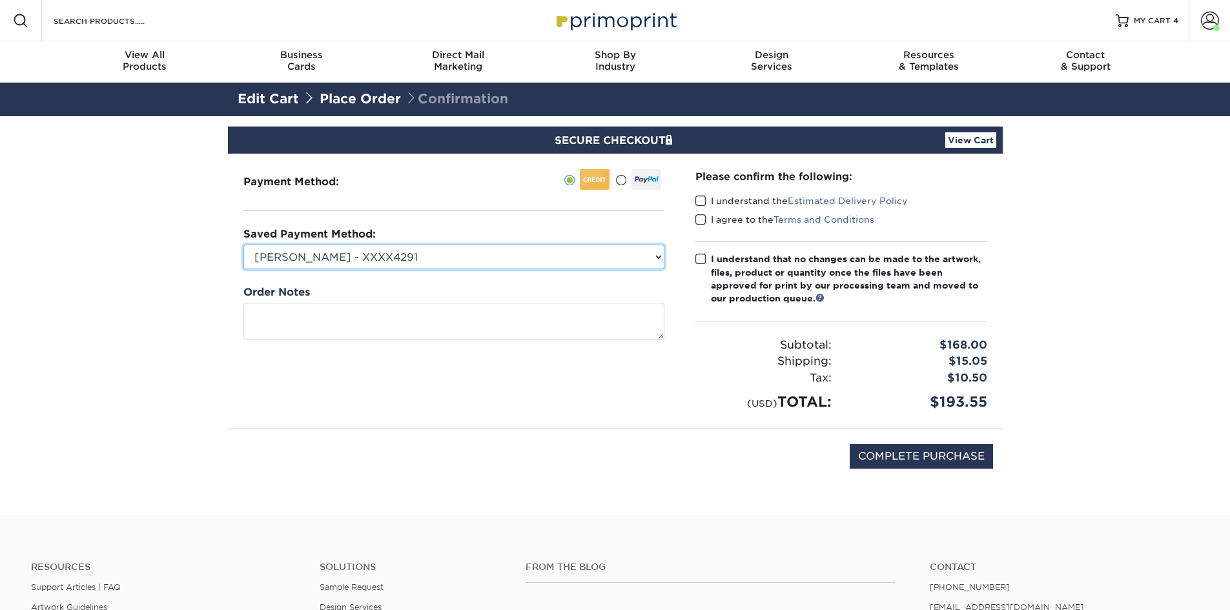
click at [559, 256] on select "Matt Lee - XXXX4291 Matt Lee - 5241 - XXXX5241 Dominique James - Backup (2170) …" at bounding box center [453, 257] width 421 height 25
select select "73148"
click at [243, 245] on select "Matt Lee - XXXX4291 Matt Lee - 5241 - XXXX5241 Dominique James - Backup (2170) …" at bounding box center [453, 257] width 421 height 25
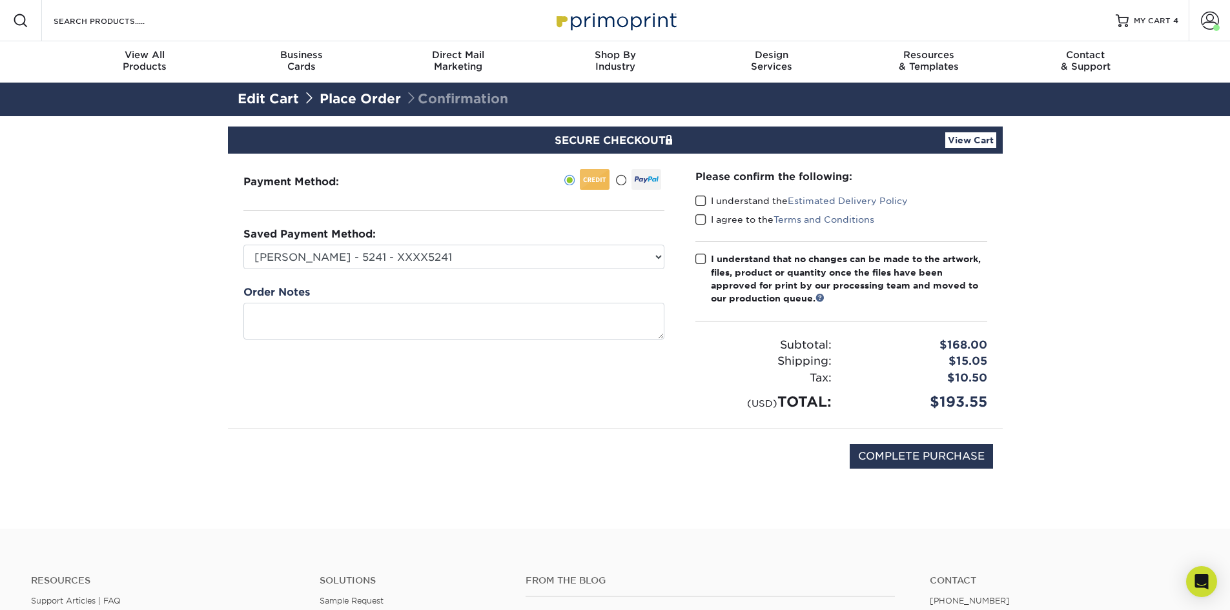
click at [703, 201] on span at bounding box center [700, 201] width 11 height 12
click at [0, 0] on input "I understand the Estimated Delivery Policy" at bounding box center [0, 0] width 0 height 0
click at [699, 218] on span at bounding box center [700, 220] width 11 height 12
click at [0, 0] on input "I agree to the Terms and Conditions" at bounding box center [0, 0] width 0 height 0
click at [698, 256] on span at bounding box center [700, 259] width 11 height 12
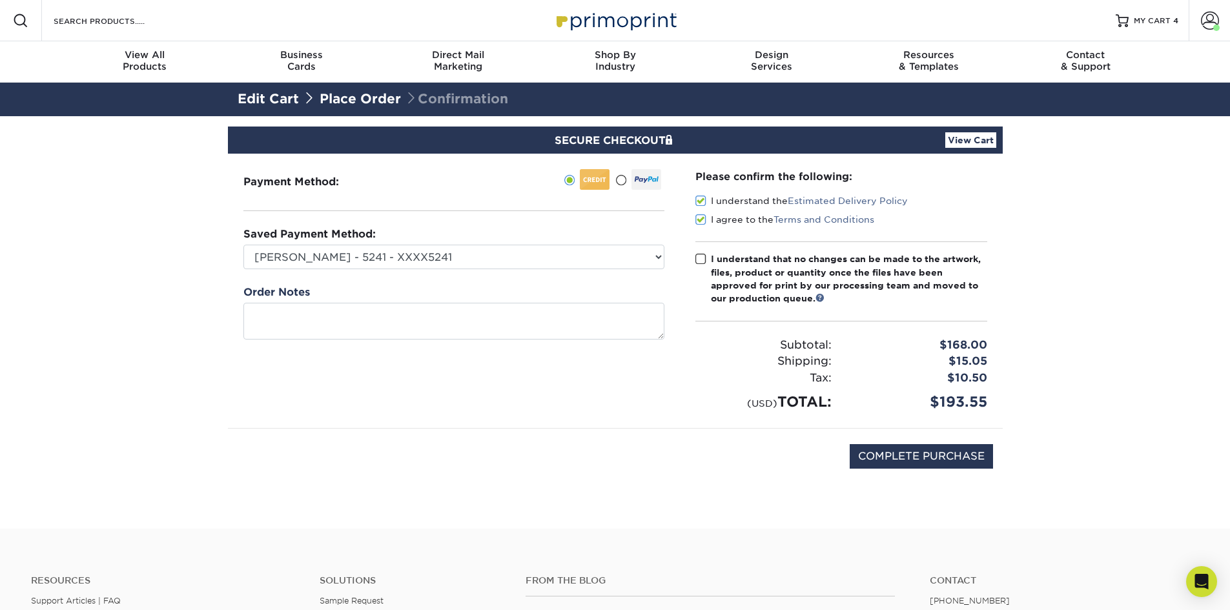
click at [0, 0] on input "I understand that no changes can be made to the artwork, files, product or quan…" at bounding box center [0, 0] width 0 height 0
click at [884, 458] on input "COMPLETE PURCHASE" at bounding box center [921, 456] width 143 height 25
type input "PROCESSING, PLEASE WAIT..."
